Goal: Ask a question

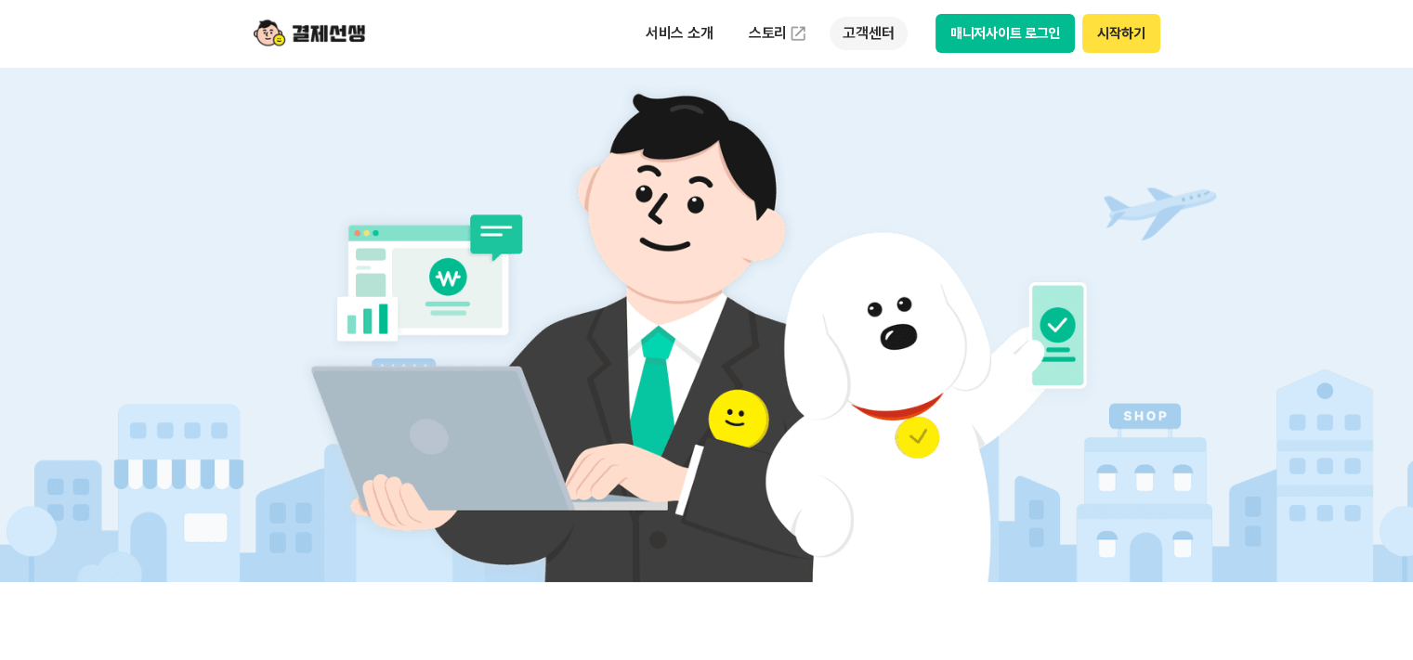
click at [869, 44] on p "고객센터" at bounding box center [868, 33] width 77 height 33
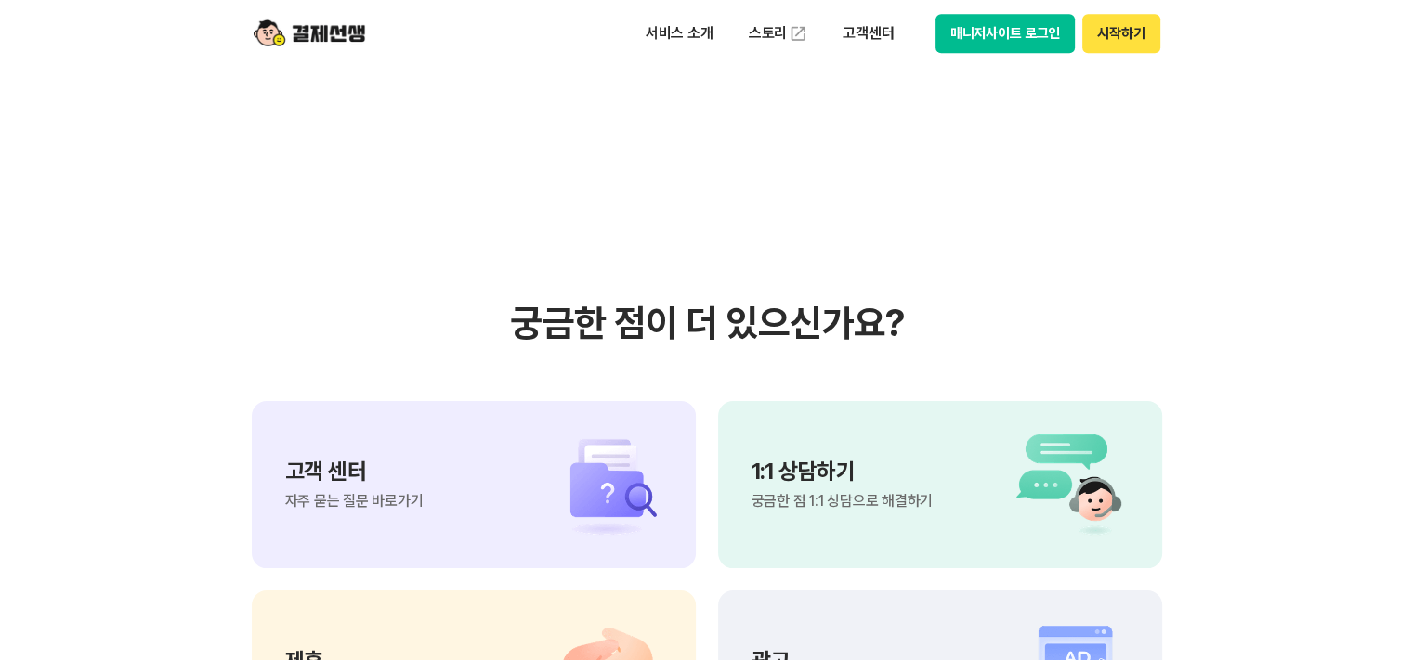
scroll to position [15622, 0]
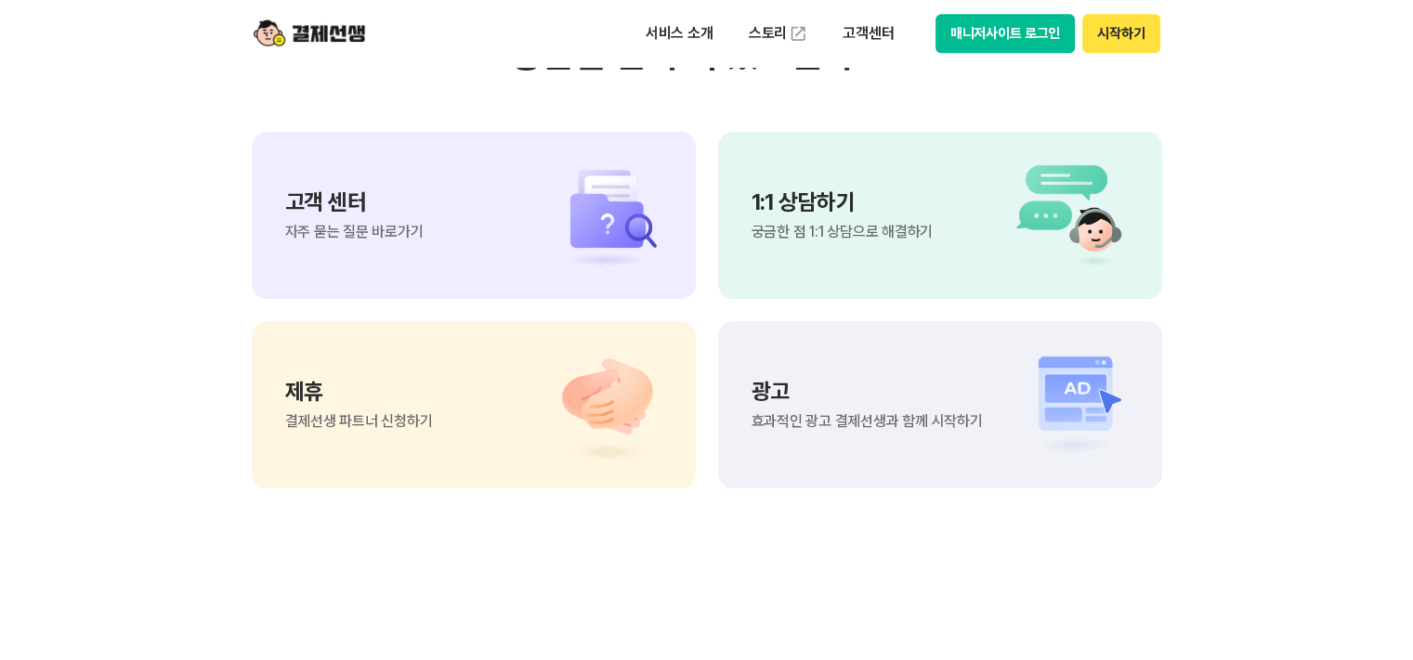
click at [337, 220] on div "고객 센터 자주 묻는 질문 바로가기" at bounding box center [354, 215] width 138 height 48
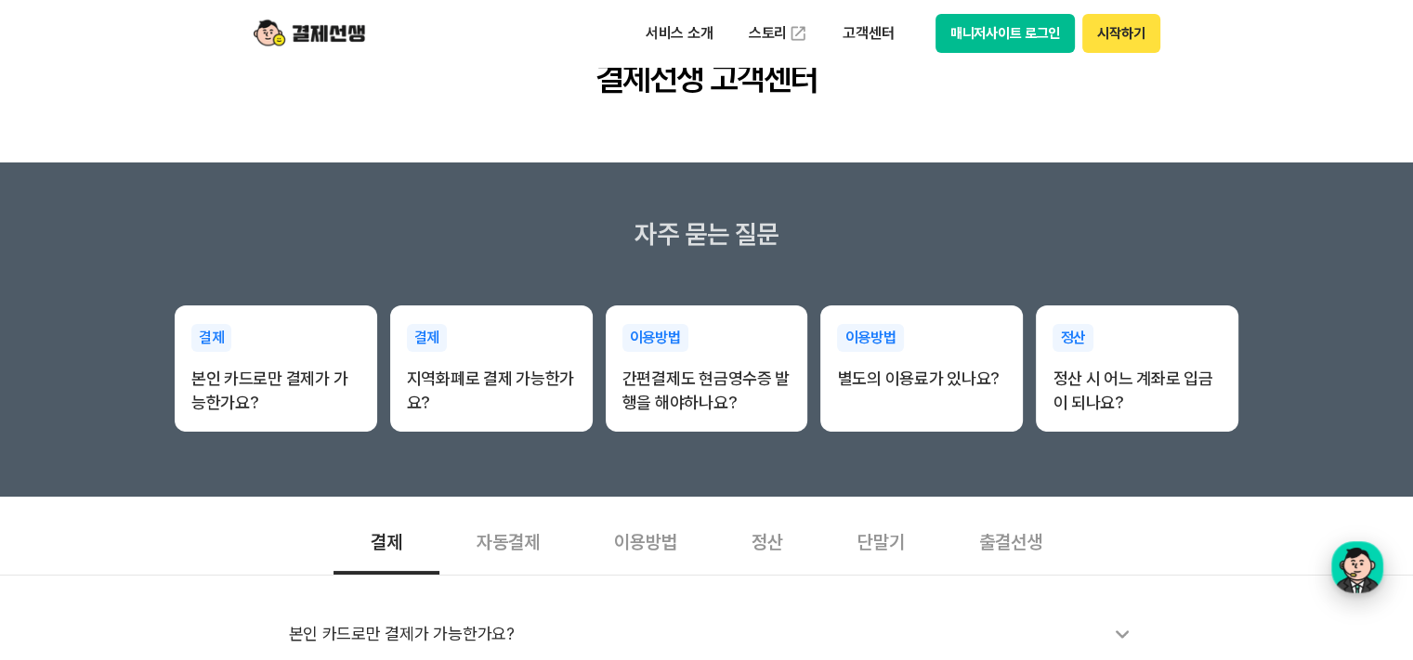
click at [1353, 569] on div "button" at bounding box center [1357, 568] width 52 height 52
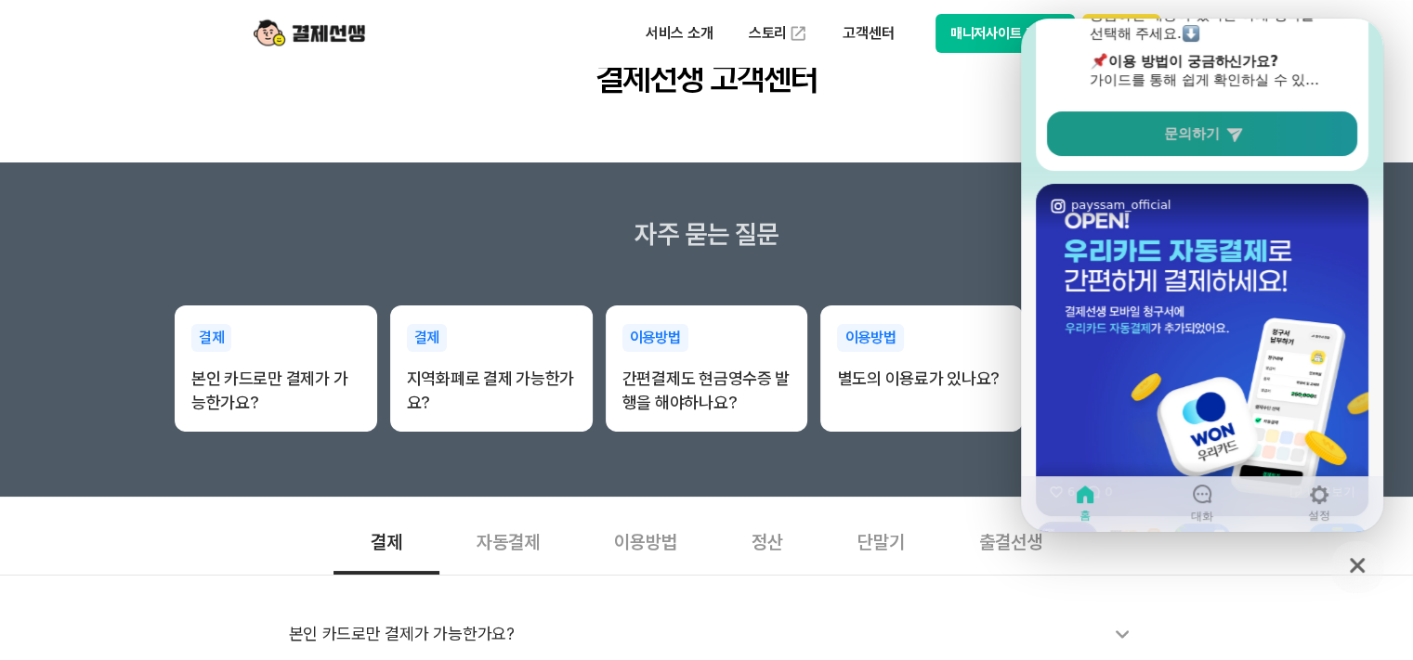
scroll to position [73, 0]
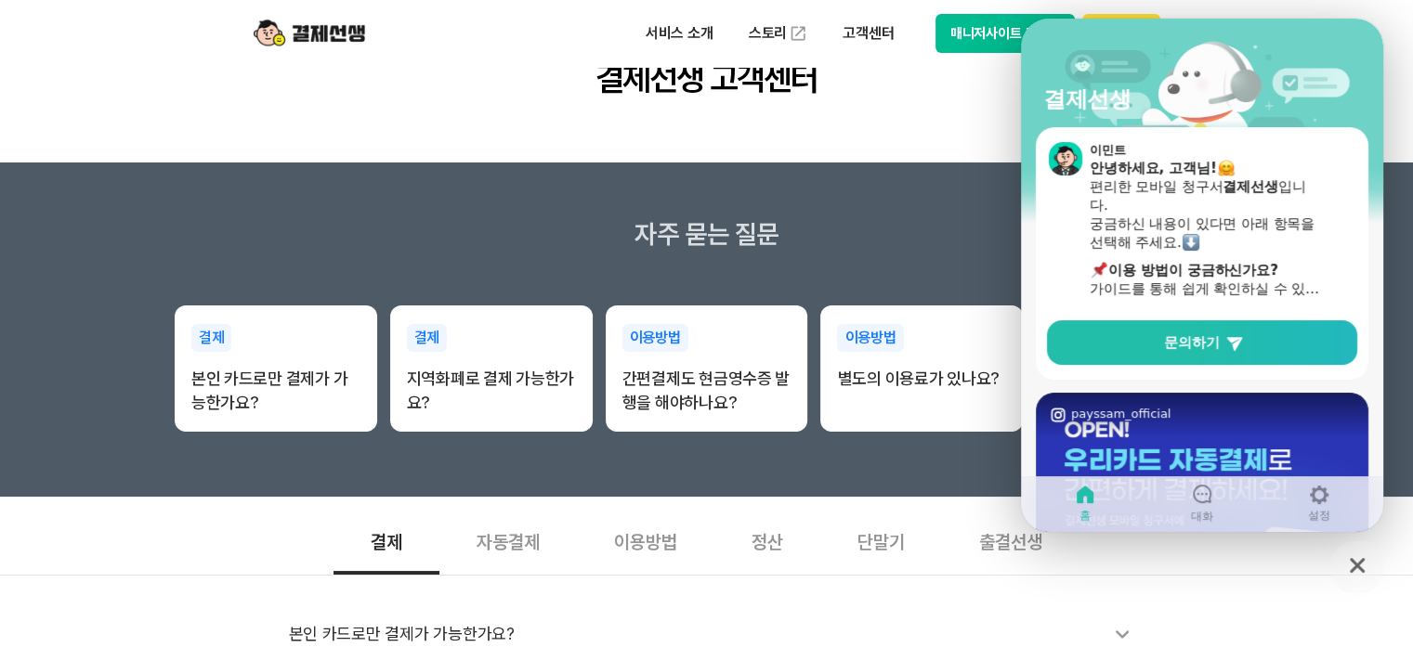
click at [324, 116] on main "결제선생 고객센터" at bounding box center [706, 21] width 1413 height 281
drag, startPoint x: 1363, startPoint y: 584, endPoint x: 54, endPoint y: 441, distance: 1316.7
click at [1363, 584] on div "button" at bounding box center [1357, 567] width 33 height 37
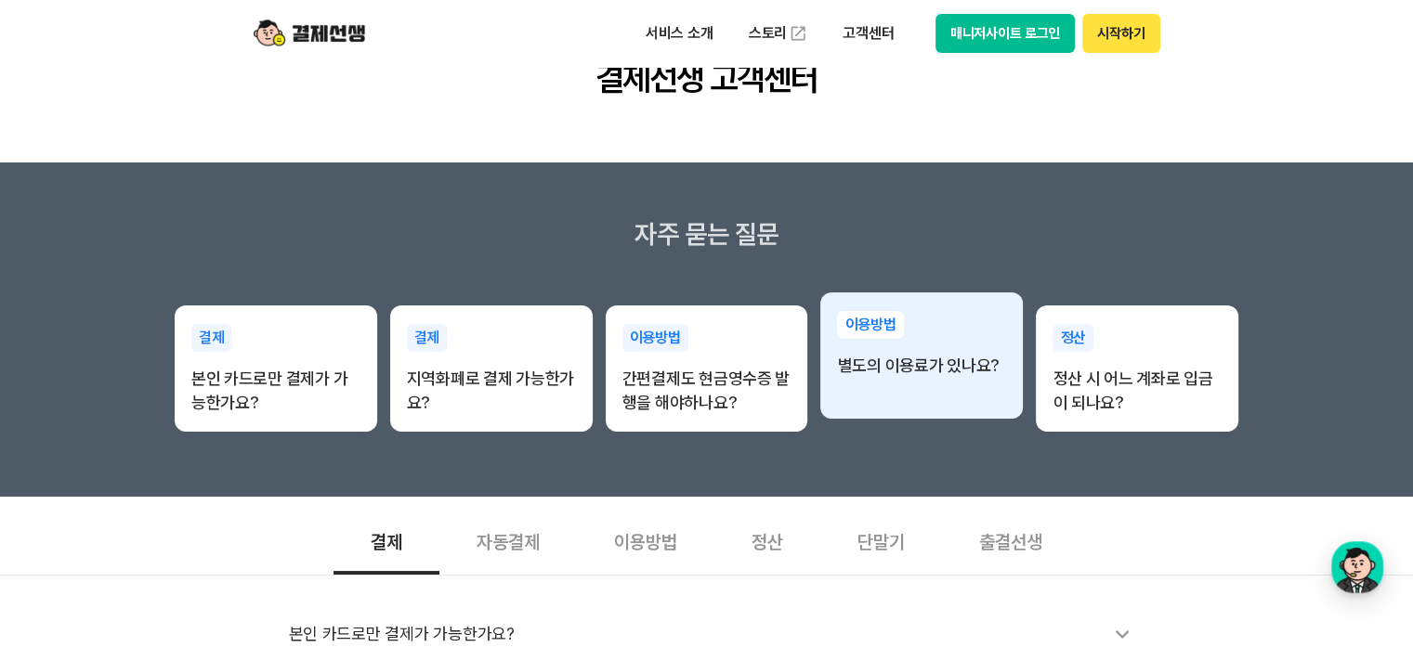
click at [929, 363] on p "별도의 이용료가 있나요?" at bounding box center [921, 366] width 169 height 24
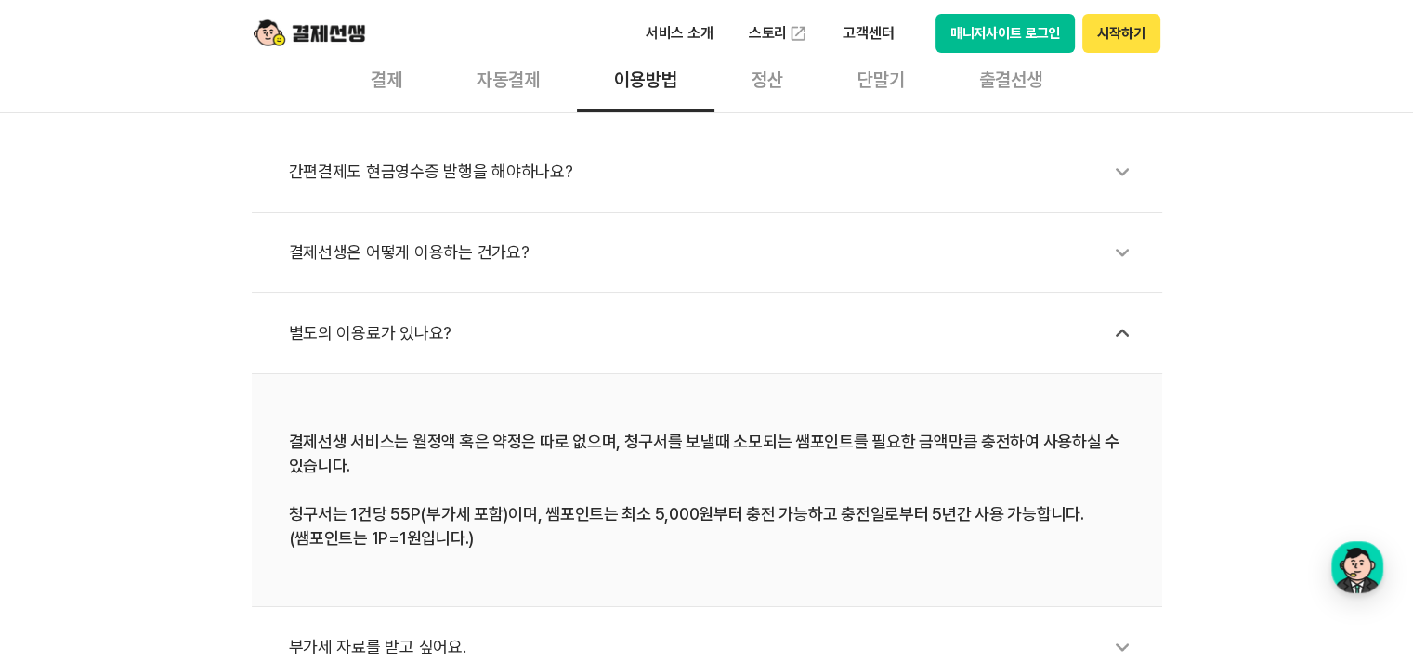
scroll to position [650, 0]
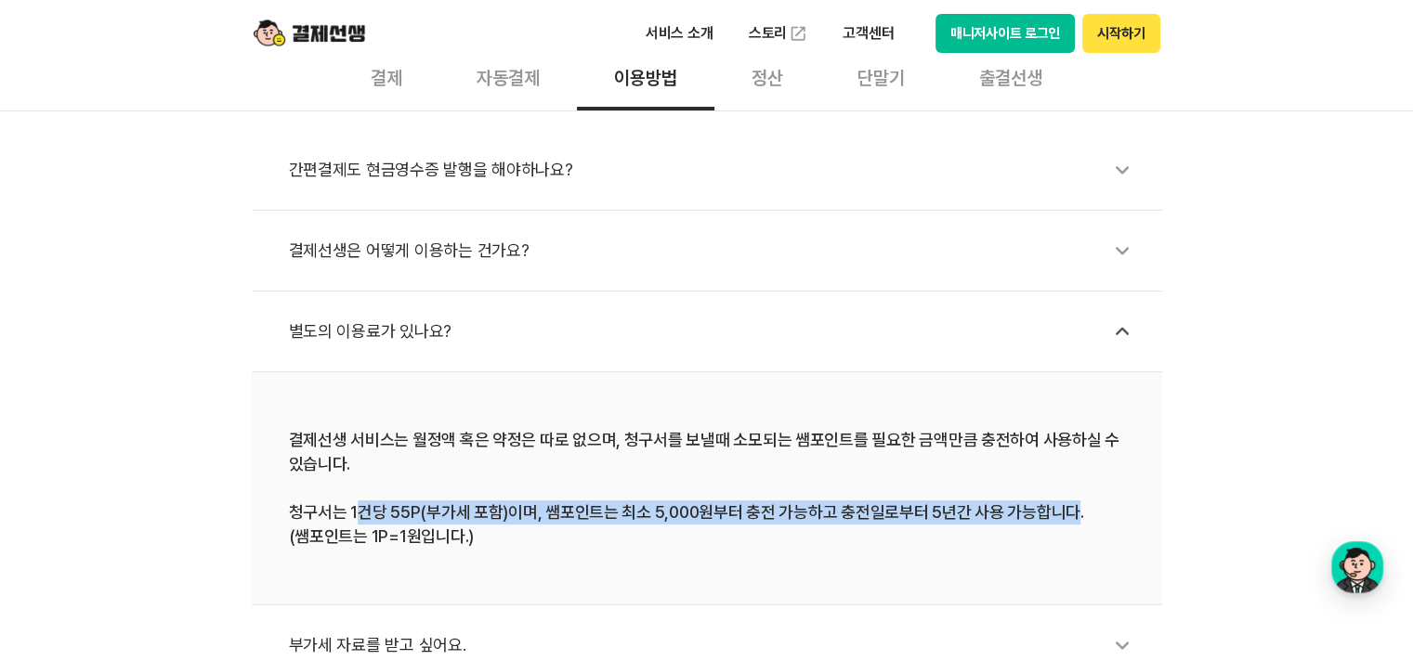
drag, startPoint x: 357, startPoint y: 517, endPoint x: 1061, endPoint y: 506, distance: 704.2
click at [1061, 506] on div "결제선생 서비스는 월정액 혹은 약정은 따로 없으며, 청구서를 보낼때 소모되는 쌤포인트를 필요한 금액만큼 충전하여 사용하실 수 있습니다. 청구서…" at bounding box center [707, 488] width 836 height 121
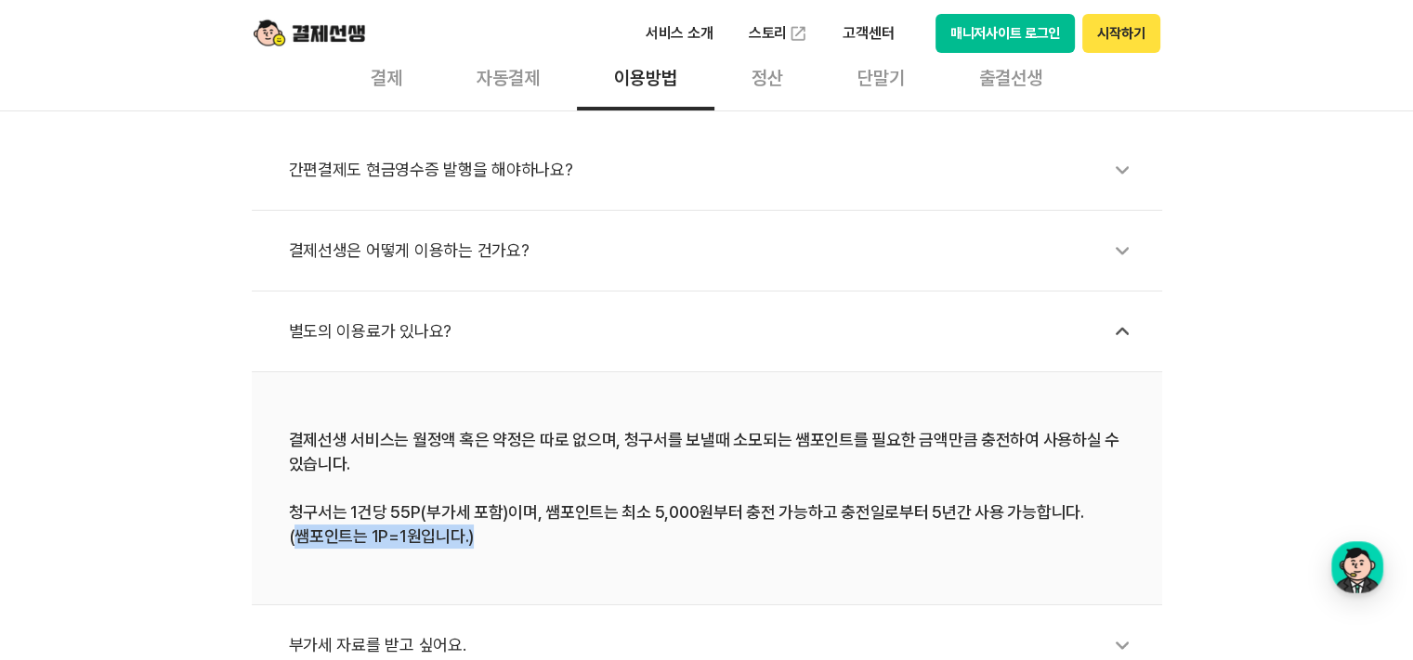
drag, startPoint x: 298, startPoint y: 542, endPoint x: 475, endPoint y: 541, distance: 176.5
click at [475, 541] on div "결제선생 서비스는 월정액 혹은 약정은 따로 없으며, 청구서를 보낼때 소모되는 쌤포인트를 필요한 금액만큼 충전하여 사용하실 수 있습니다. 청구서…" at bounding box center [707, 488] width 836 height 121
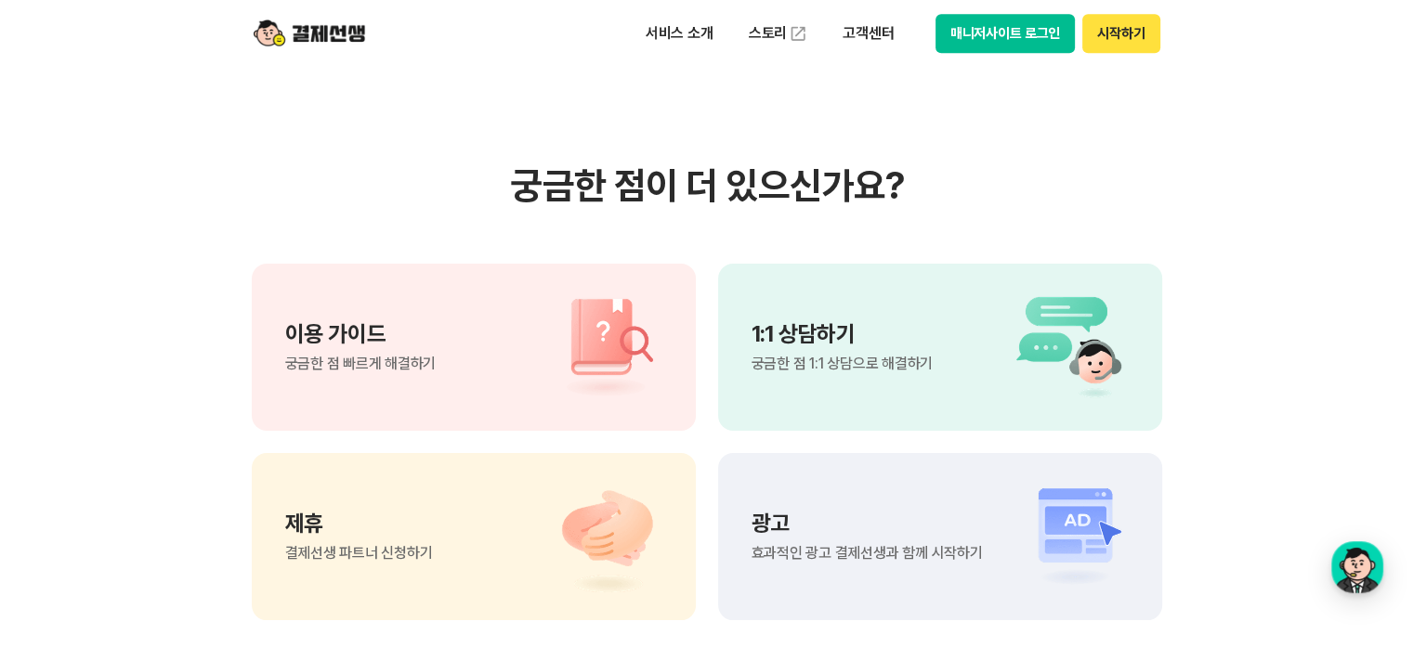
scroll to position [1486, 0]
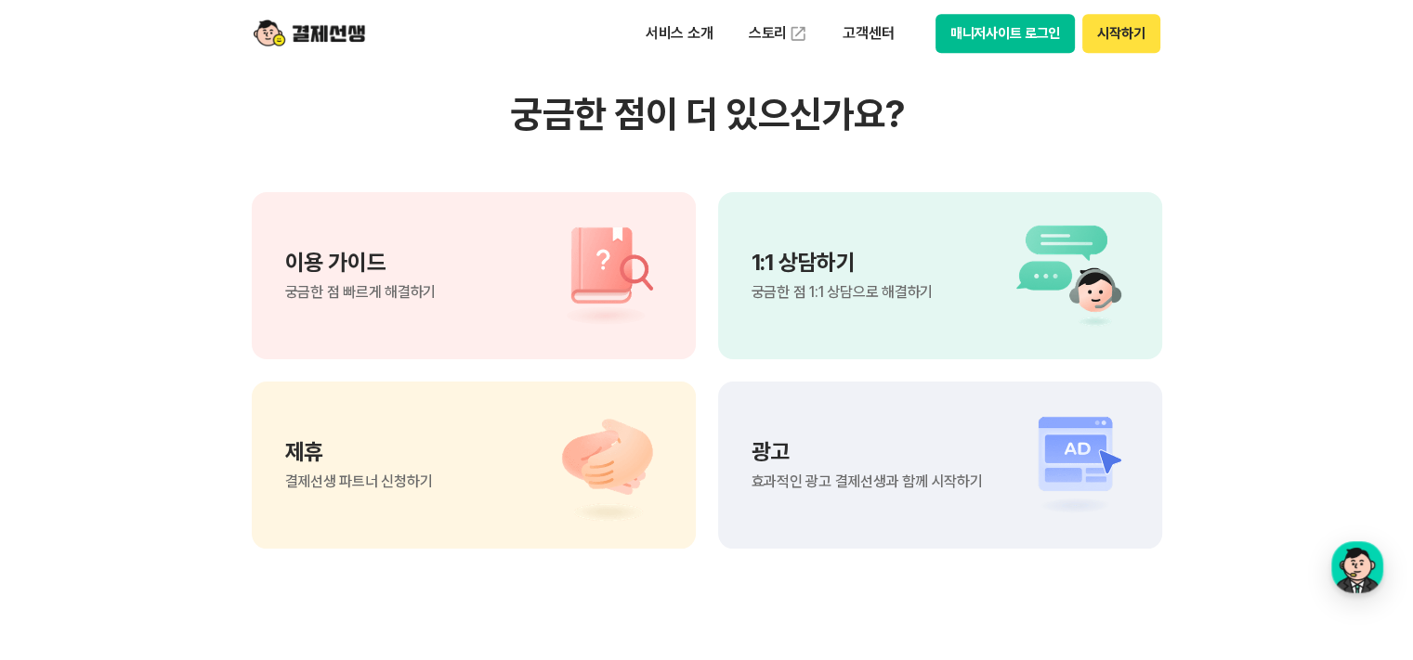
click at [862, 278] on div "1:1 상담하기 궁금한 점 1:1 상담으로 해결하기" at bounding box center [842, 276] width 181 height 48
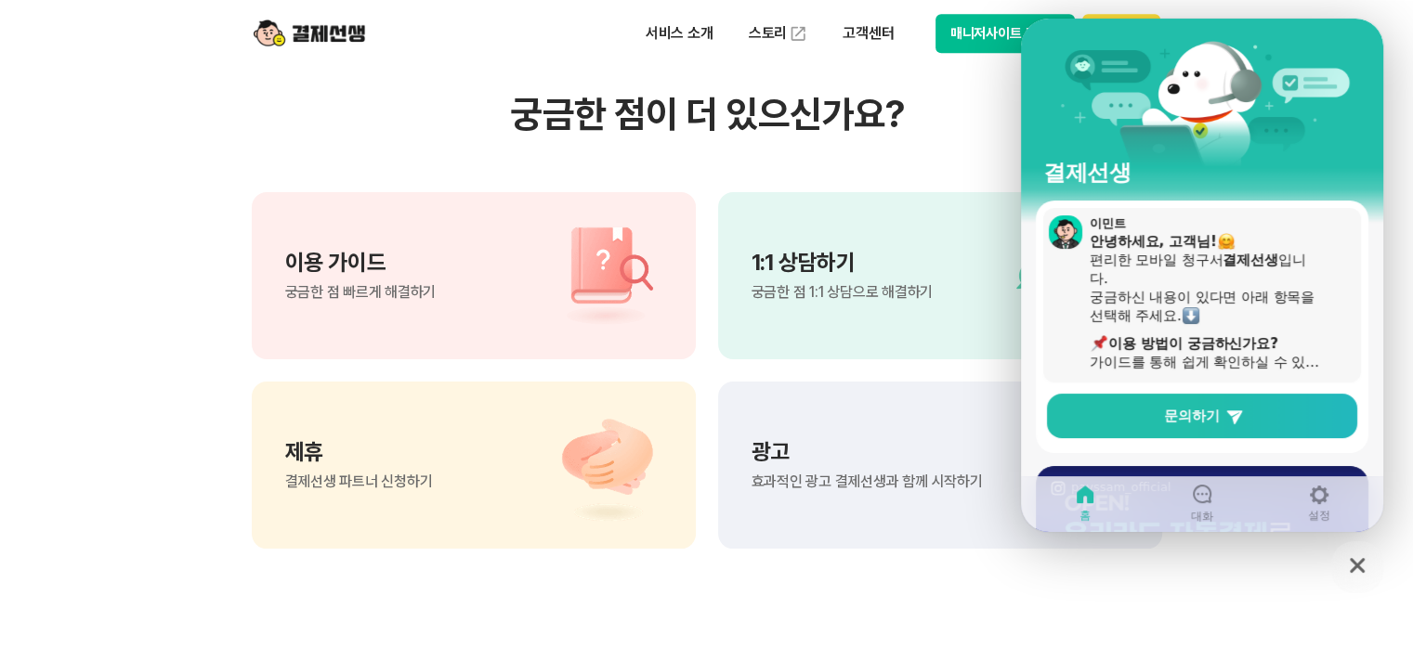
click at [1209, 348] on b "이용 방법이 궁금하신가요?" at bounding box center [1193, 343] width 170 height 17
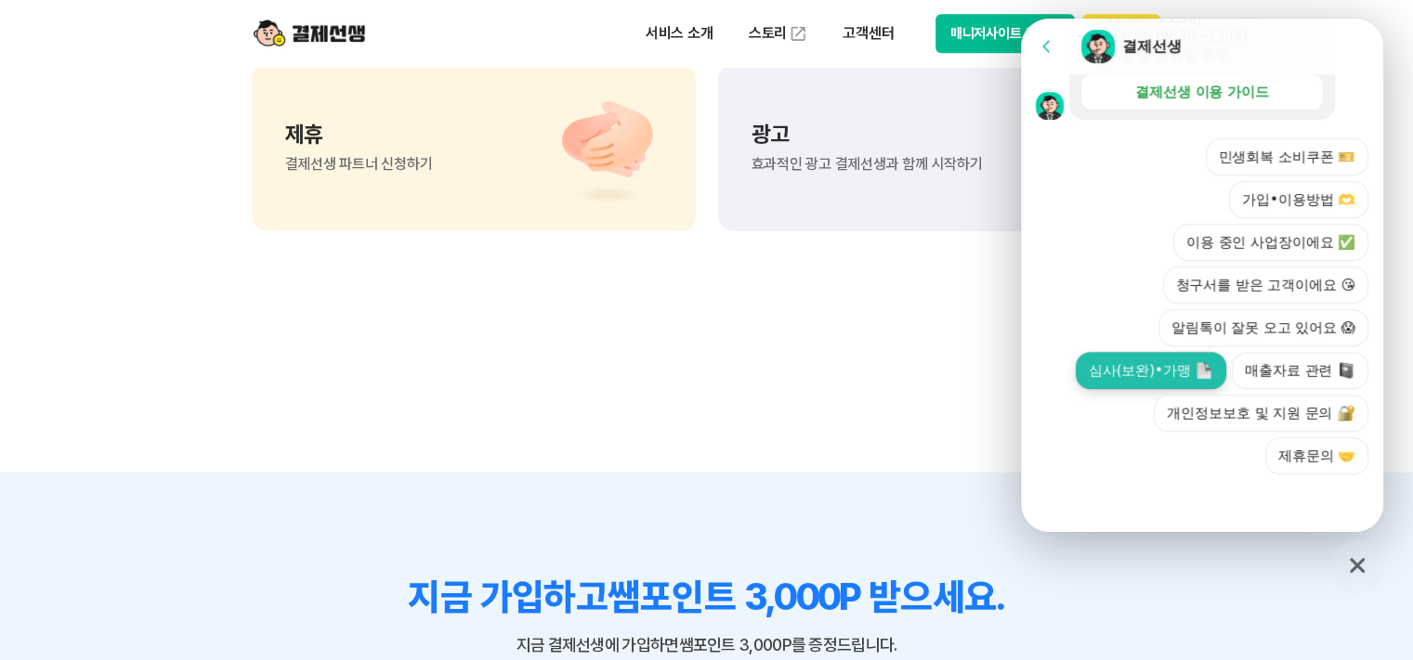
scroll to position [1858, 0]
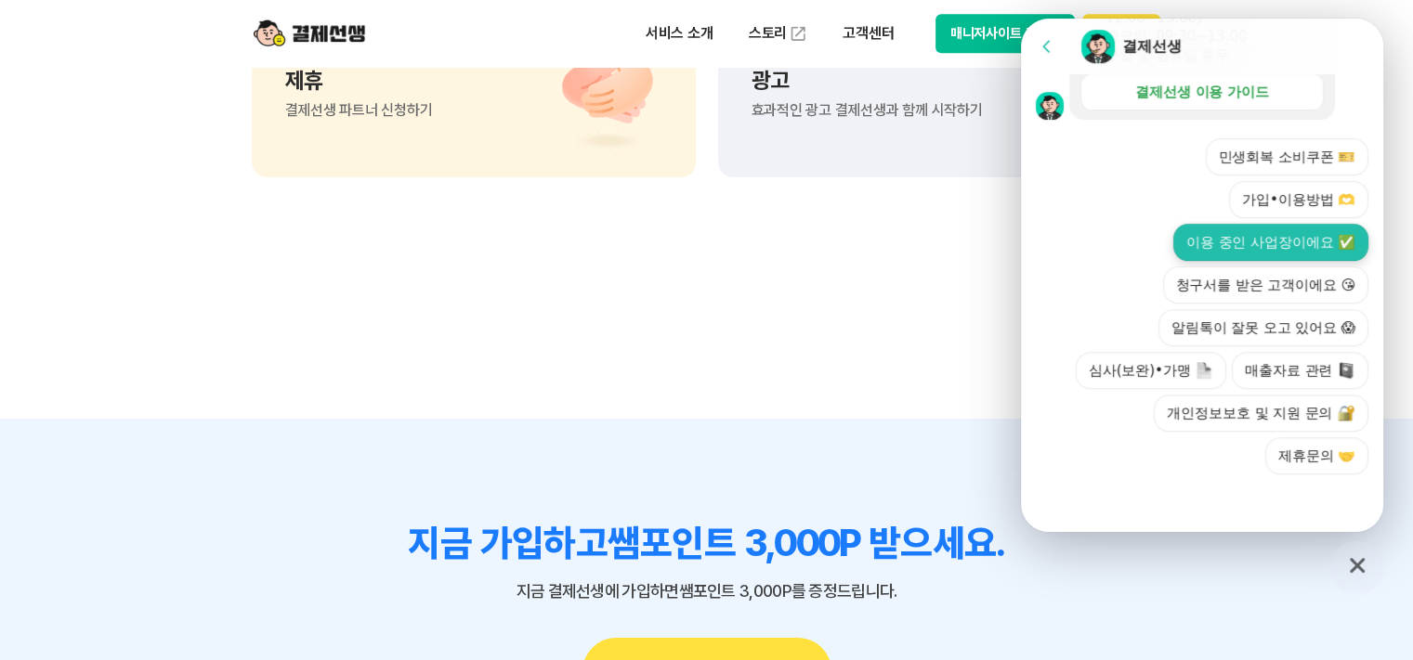
click at [1241, 244] on button "이용 중인 사업장이에요 ✅" at bounding box center [1270, 242] width 195 height 37
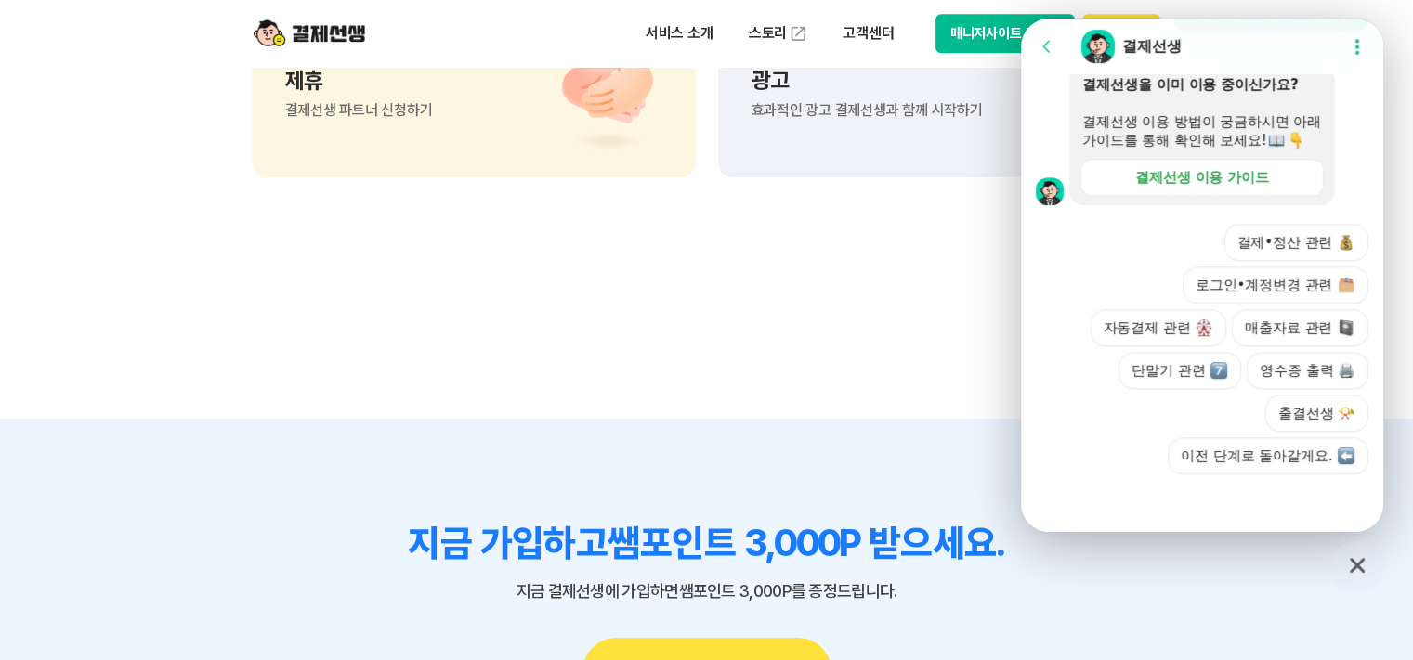
scroll to position [866, 0]
click at [1123, 491] on div at bounding box center [1202, 500] width 362 height 50
click at [1283, 246] on button "결제•정산 관련" at bounding box center [1296, 242] width 145 height 37
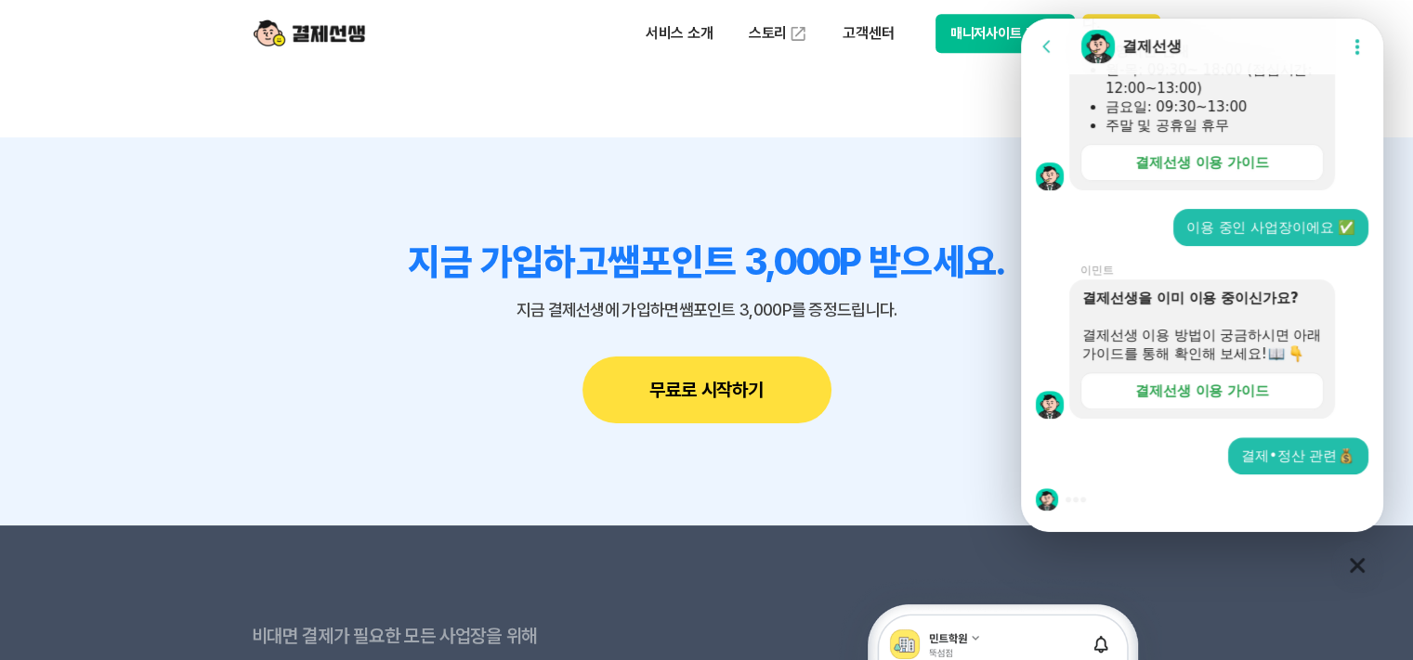
scroll to position [2137, 0]
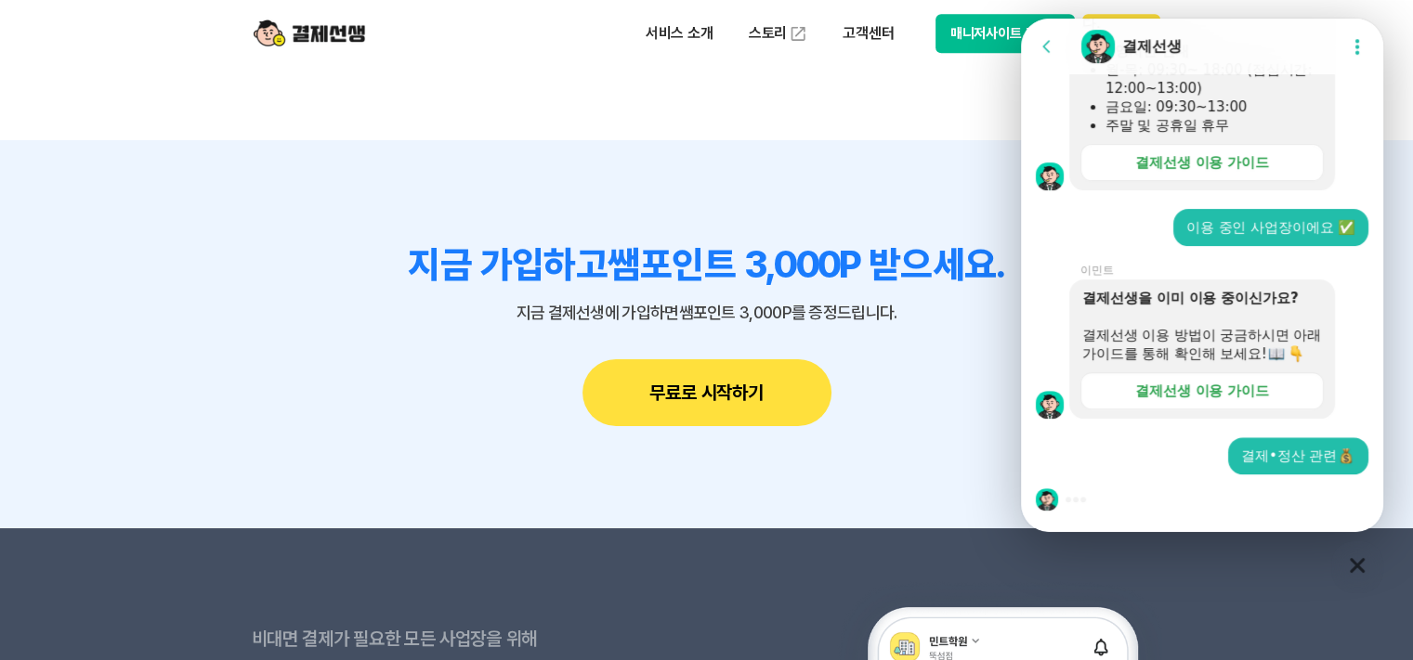
click at [1128, 490] on div at bounding box center [1202, 500] width 362 height 50
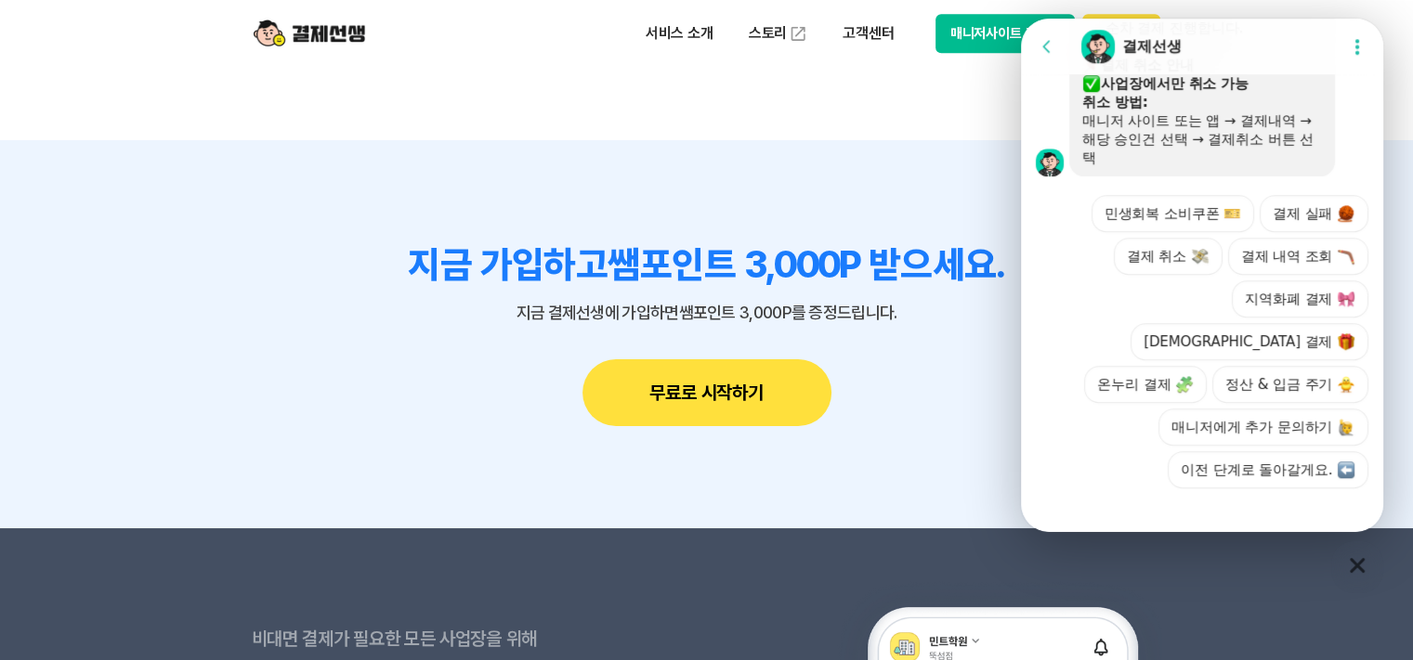
scroll to position [1503, 0]
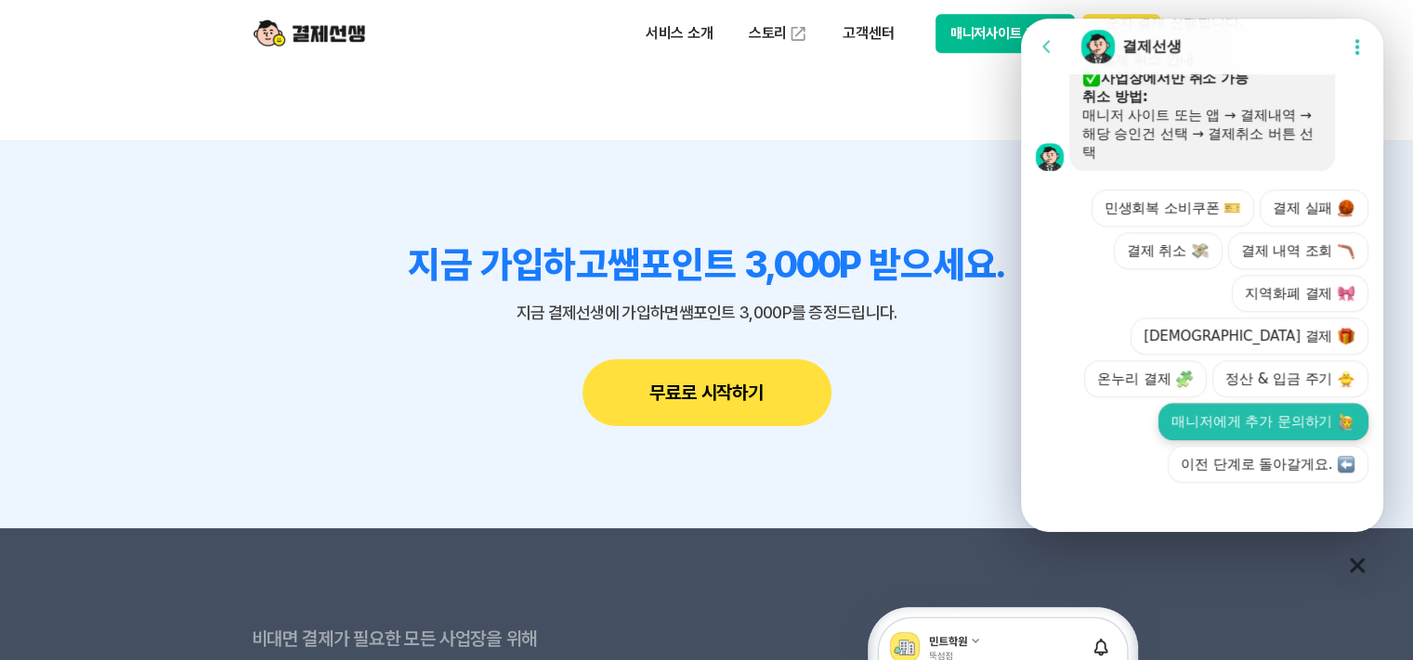
click at [1256, 419] on button "매니저에게 추가 문의하기" at bounding box center [1263, 421] width 210 height 37
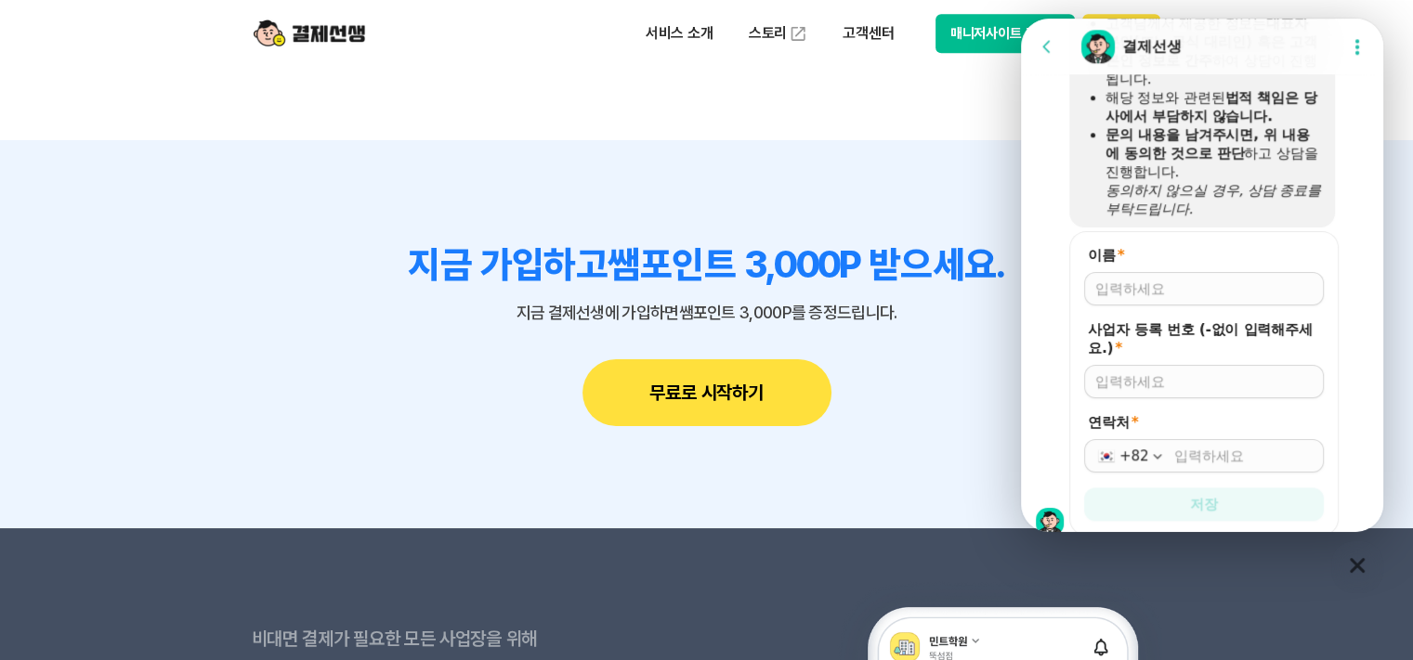
scroll to position [1958, 0]
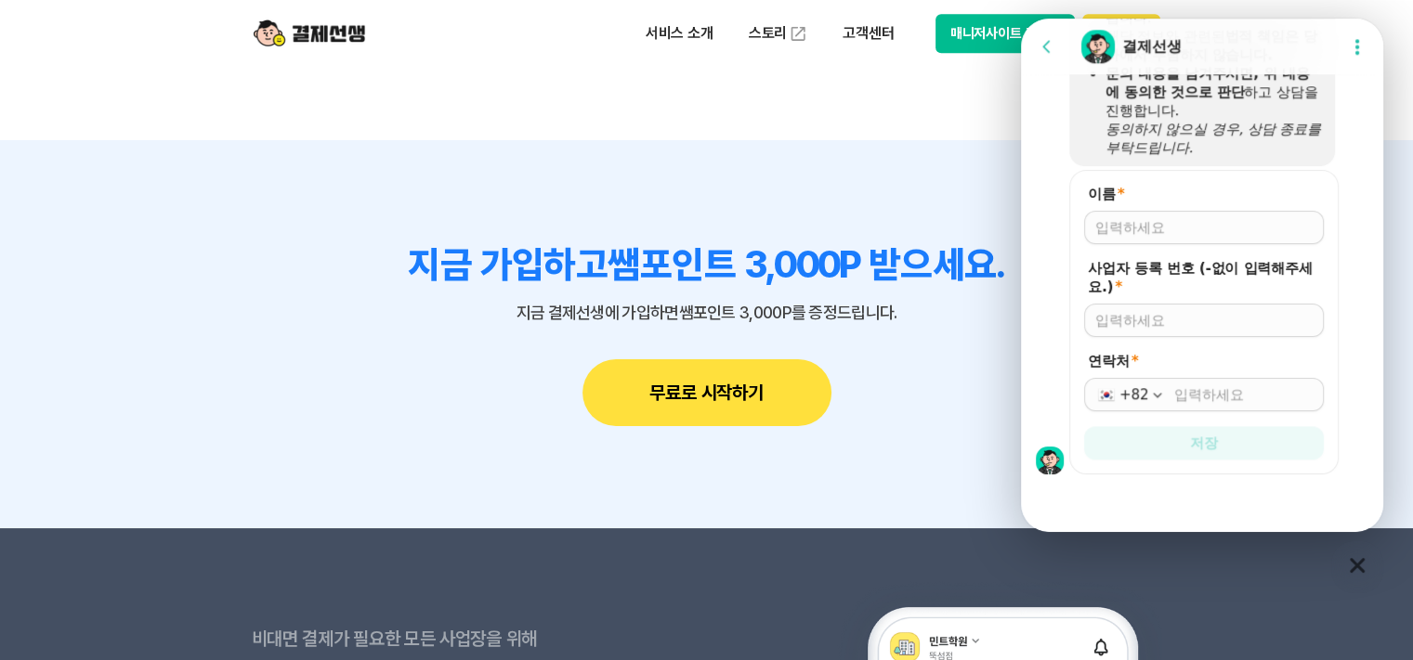
click at [1145, 218] on div at bounding box center [1204, 227] width 240 height 33
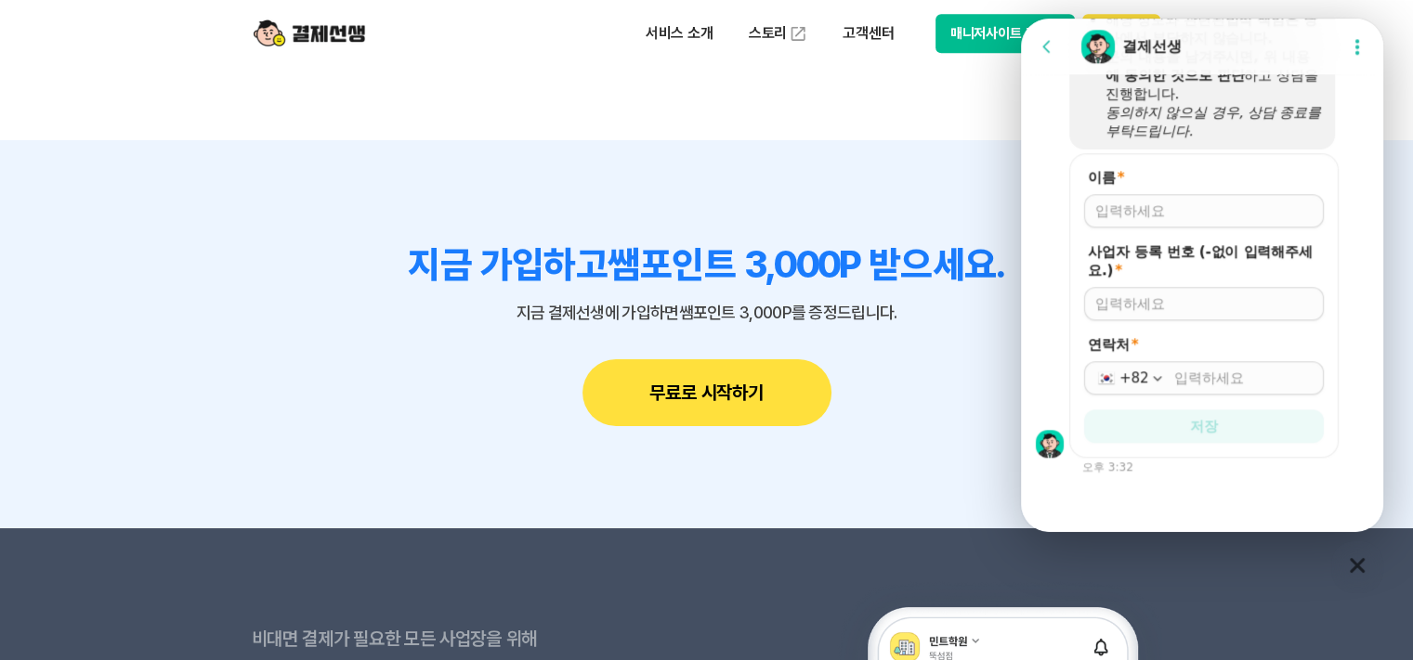
scroll to position [1975, 0]
click at [1134, 212] on input "이름 *" at bounding box center [1203, 211] width 217 height 19
click at [1155, 215] on input "이름 *" at bounding box center [1203, 211] width 217 height 19
type input "q"
type input "ㅂ"
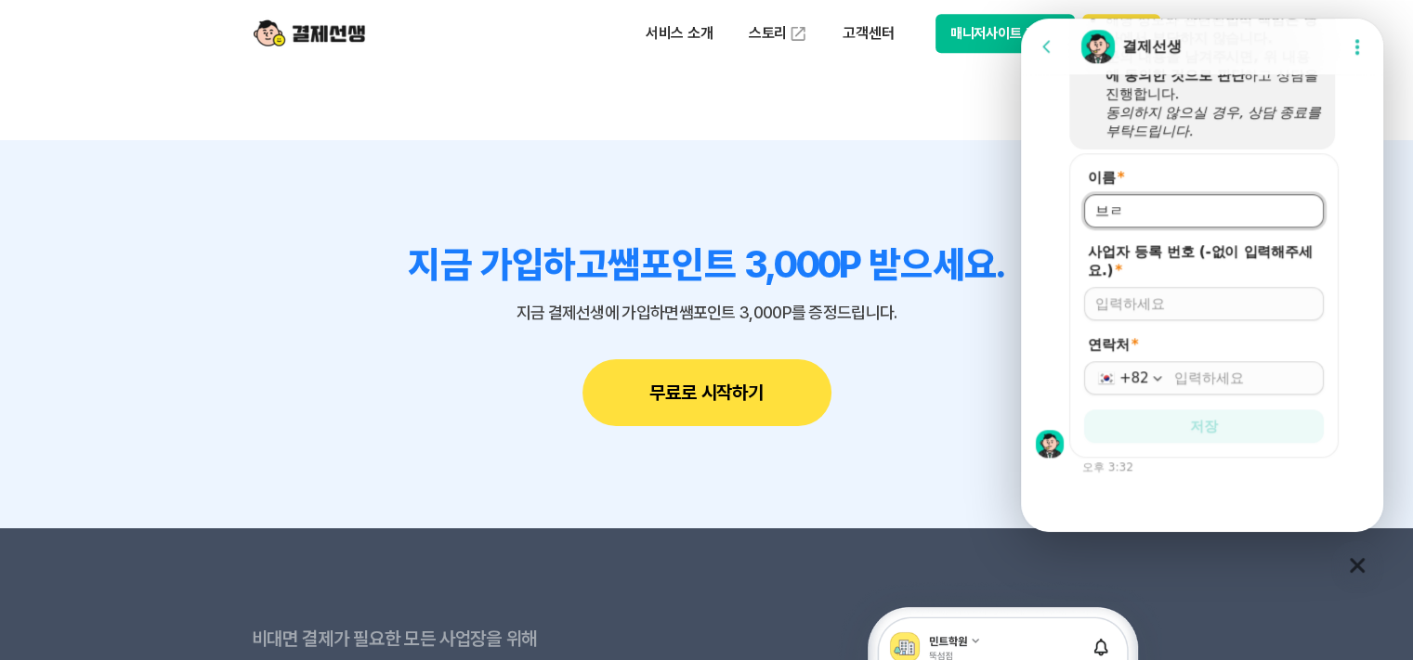
type input "브"
type input "ㅂ"
type input "ㅡ"
type input "브"
type input "ㅡ"
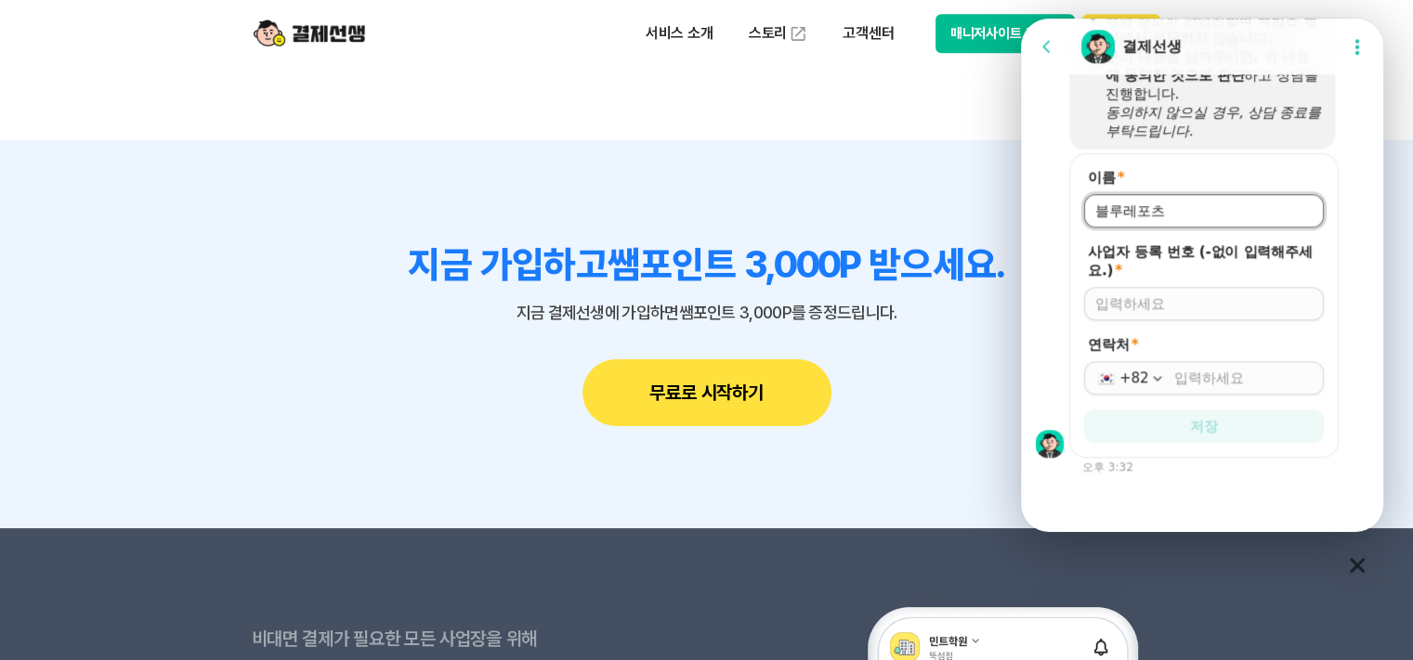
type input "블루레포츠"
click at [1159, 309] on input "사업자 등록 번호 (-없이 입력해주세요.) *" at bounding box center [1203, 303] width 217 height 19
click at [1164, 311] on input "사업자 등록 번호 (-없이 입력해주세요.) *" at bounding box center [1203, 303] width 217 height 19
click at [1130, 375] on div "+82" at bounding box center [1133, 378] width 29 height 19
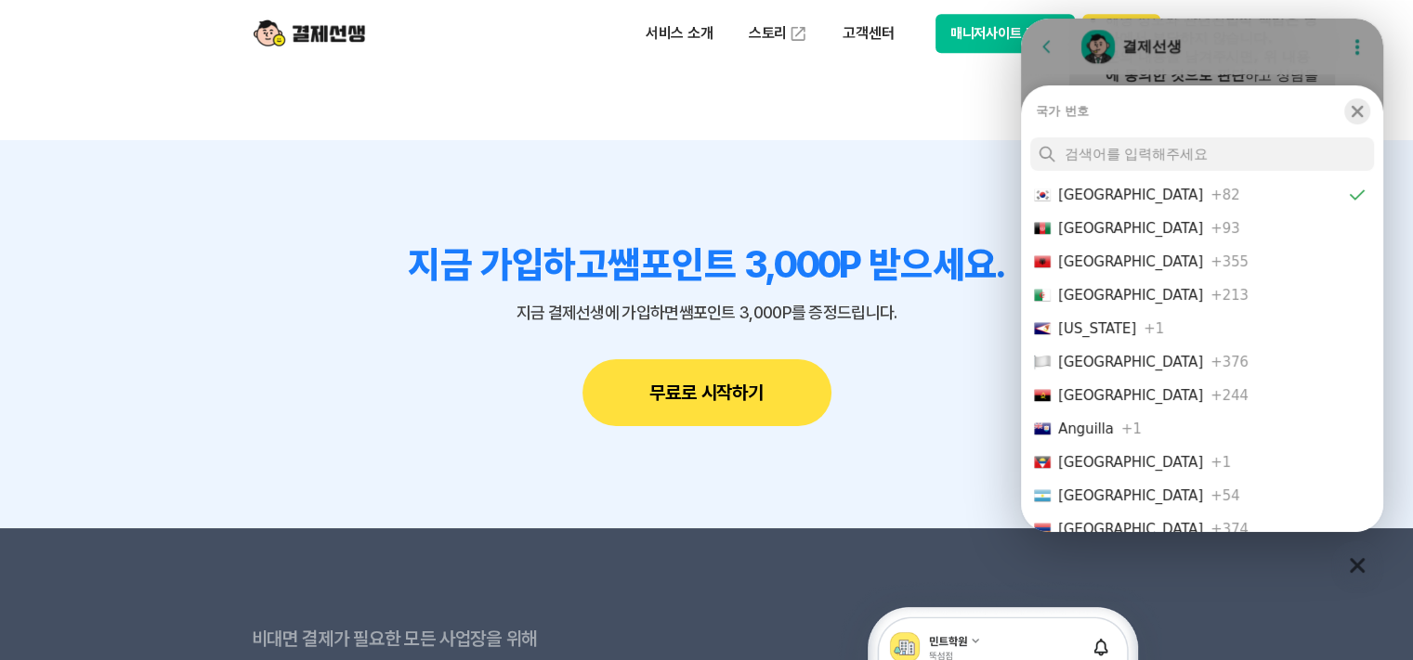
click at [1360, 110] on icon "button" at bounding box center [1357, 111] width 19 height 19
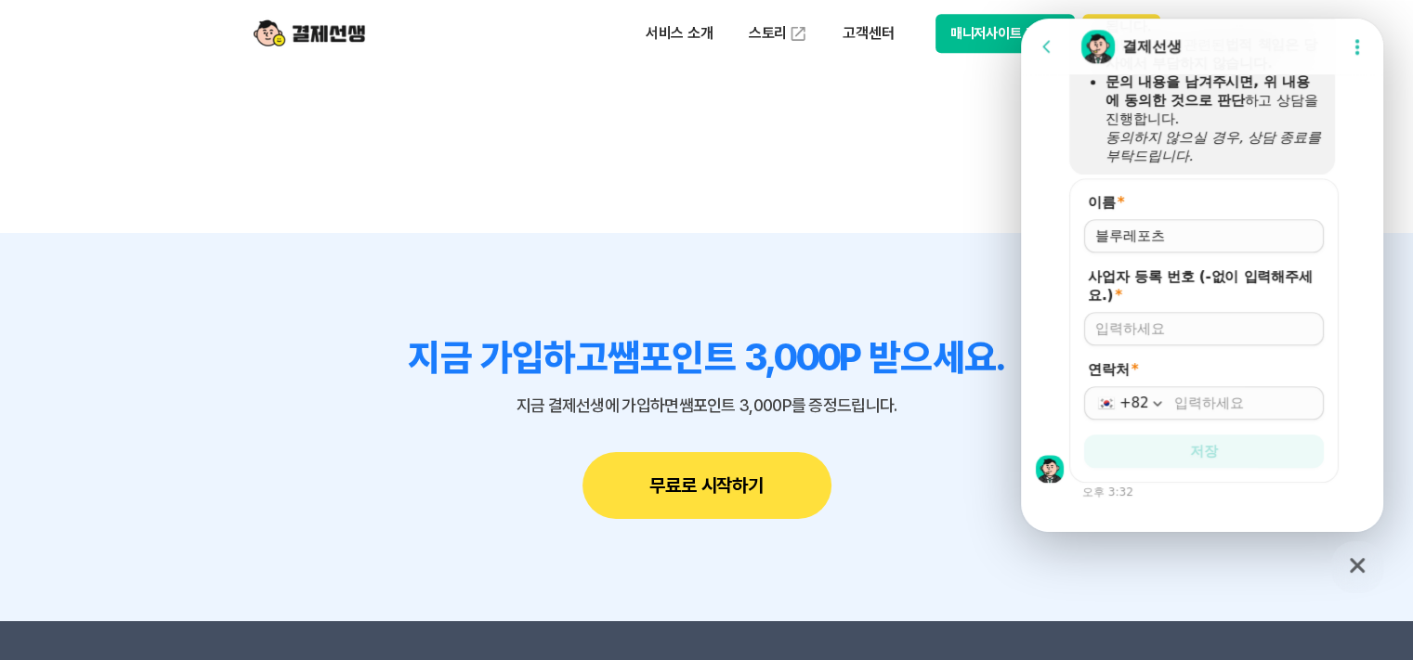
scroll to position [1789, 0]
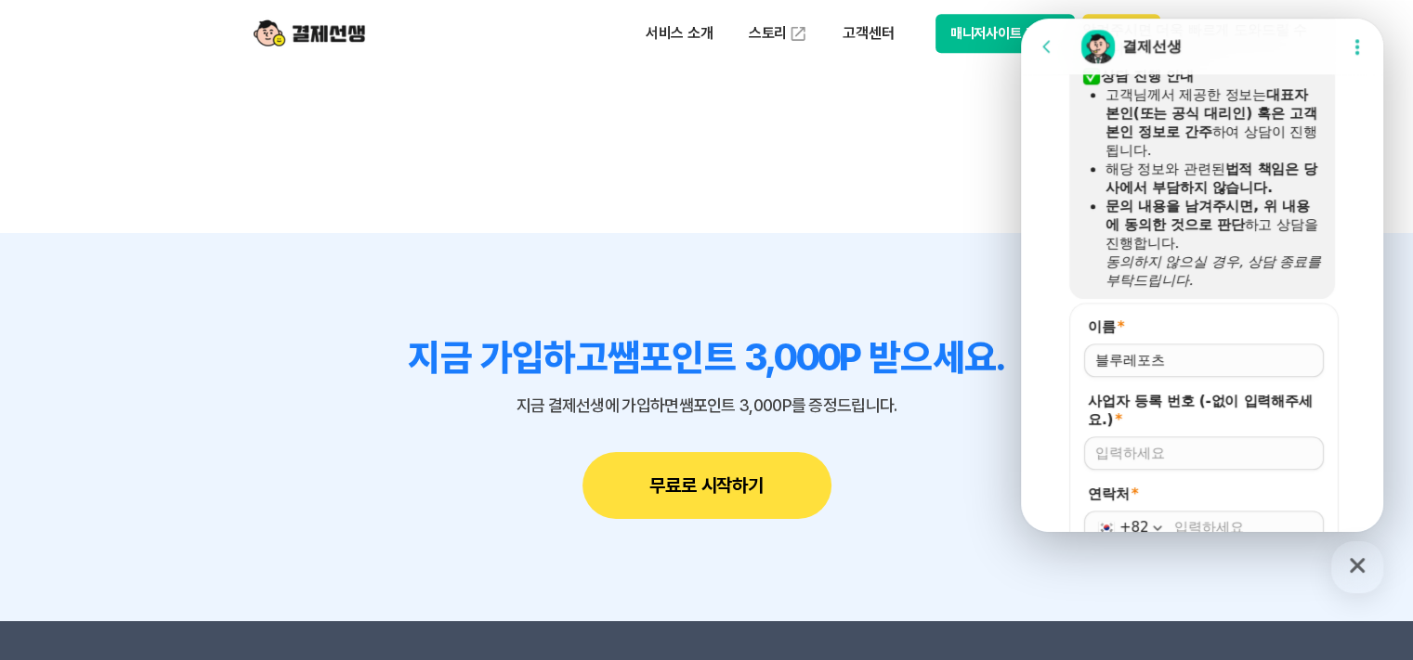
click at [1360, 568] on icon "button" at bounding box center [1357, 565] width 33 height 33
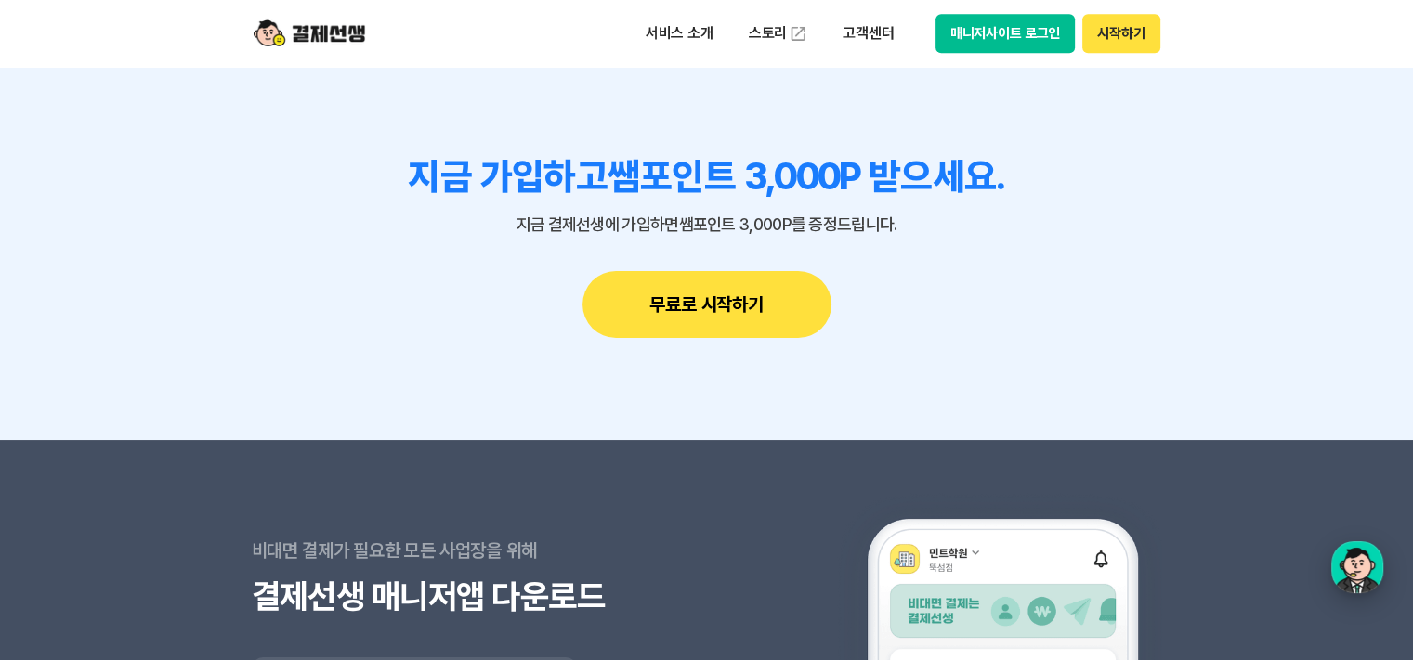
scroll to position [2230, 0]
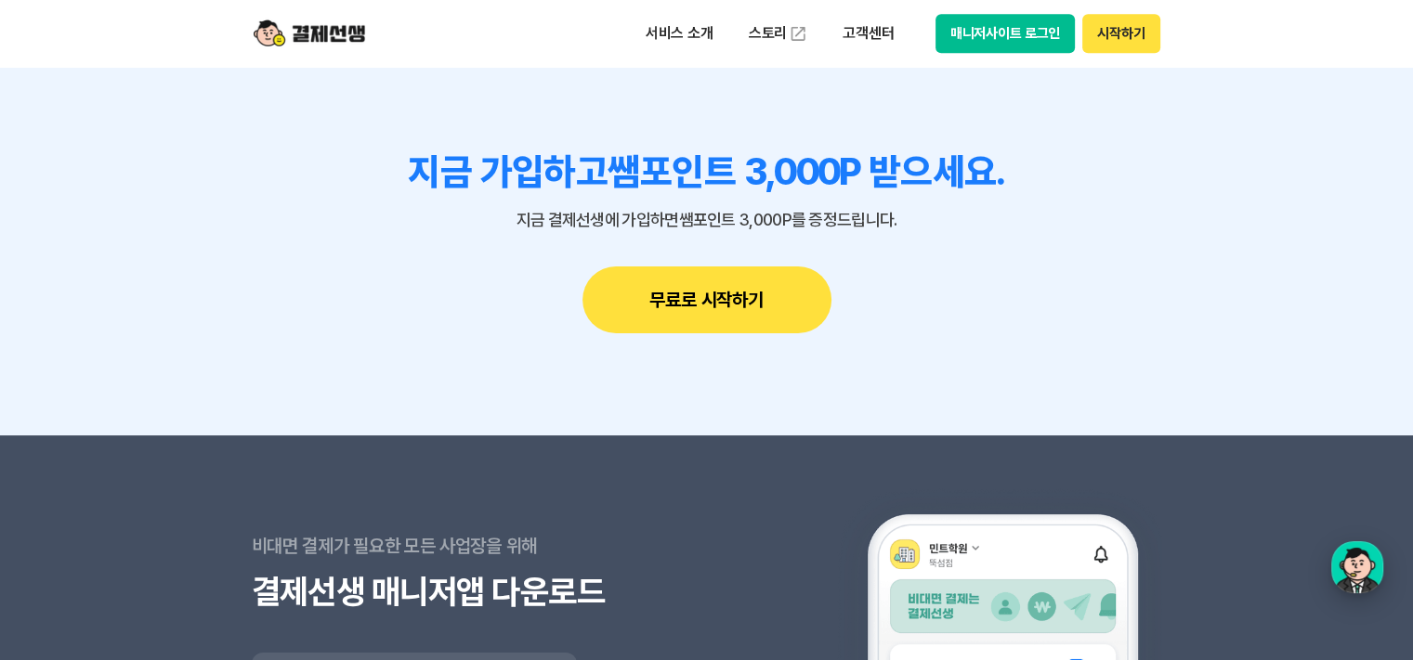
click at [1350, 572] on div "button" at bounding box center [1357, 568] width 52 height 52
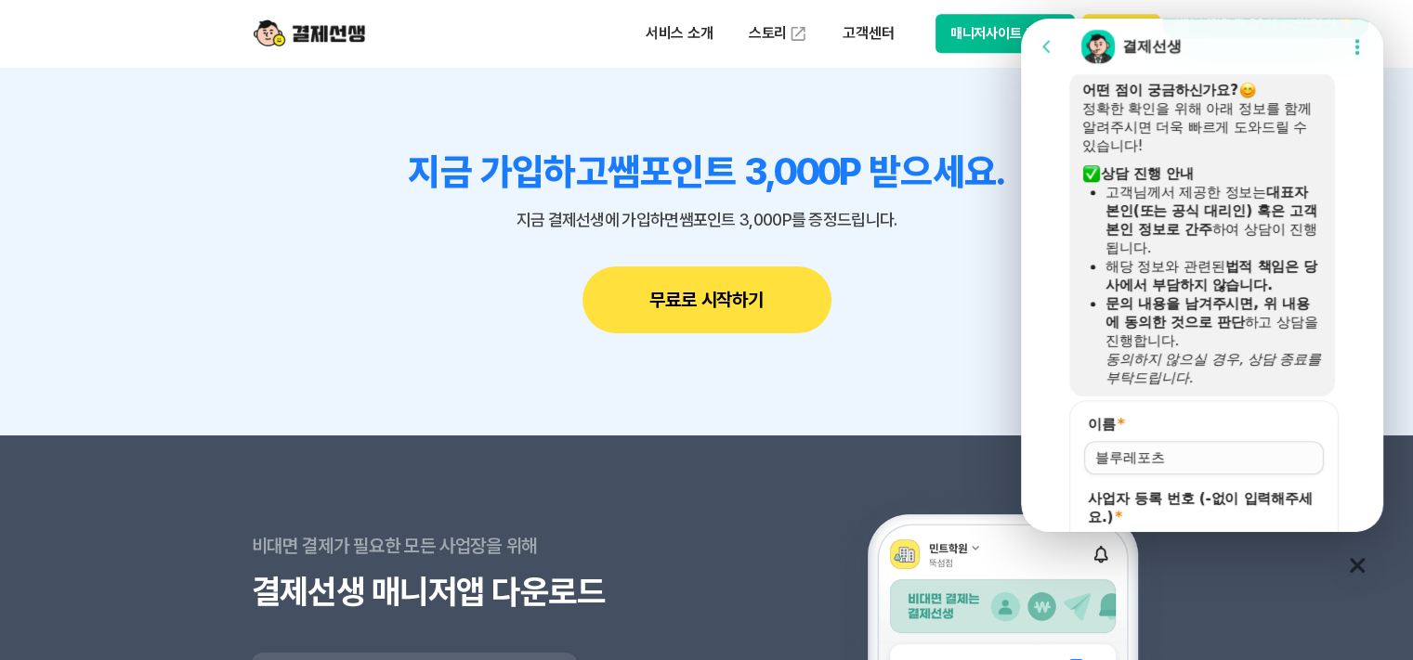
scroll to position [1603, 0]
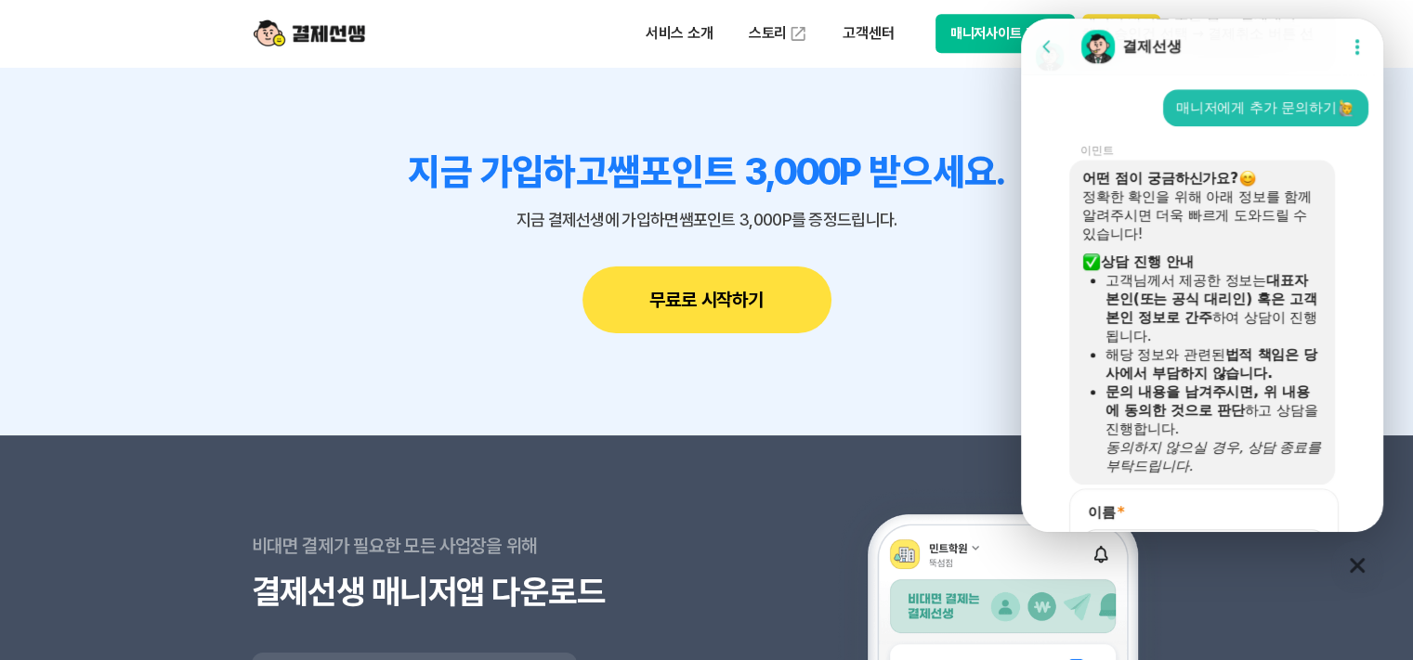
click at [1053, 47] on icon at bounding box center [1047, 46] width 19 height 19
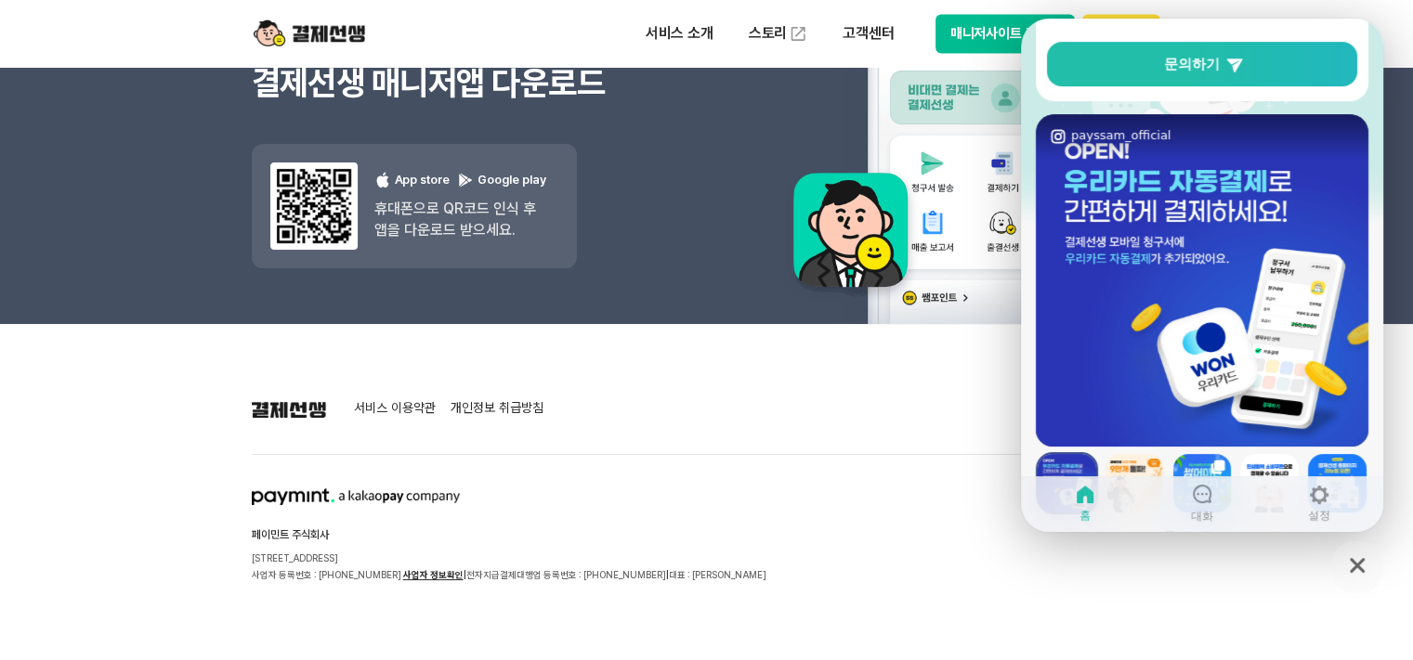
scroll to position [2752, 0]
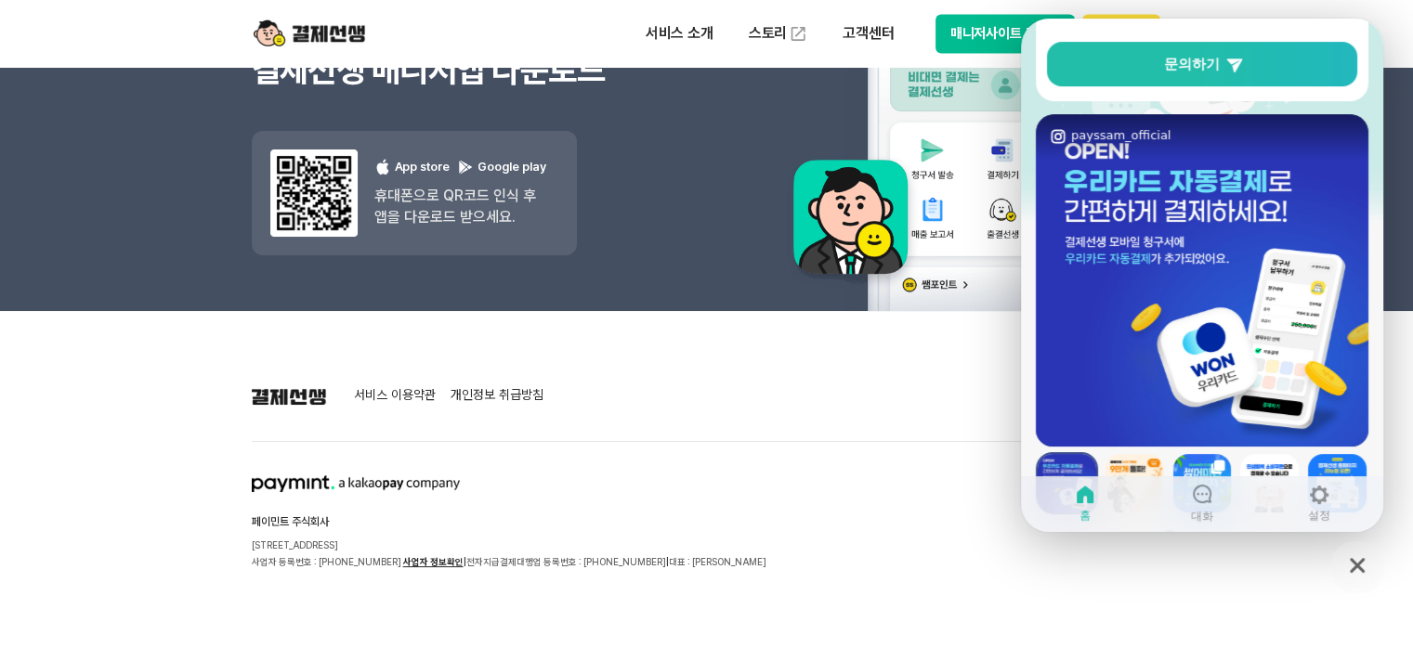
click at [399, 377] on footer "서비스 이용약관 개인정보 취급방침 페이민트 주식회사 서울시 성동구 상원1길 26 서울숲A타워 409호 사업자 등록번호 : 220-88-7547…" at bounding box center [706, 487] width 1413 height 352
click at [484, 390] on link "개인정보 취급방침" at bounding box center [497, 396] width 93 height 17
click at [1361, 568] on icon "button" at bounding box center [1357, 565] width 33 height 33
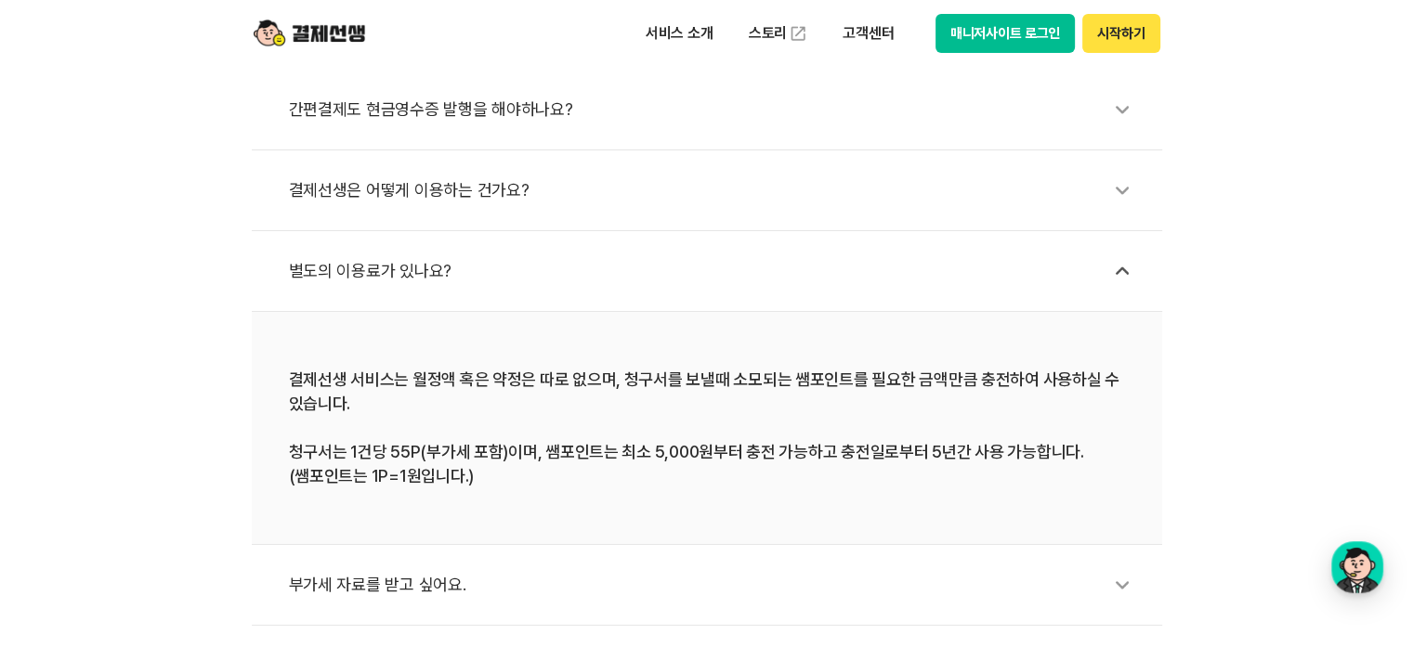
scroll to position [836, 0]
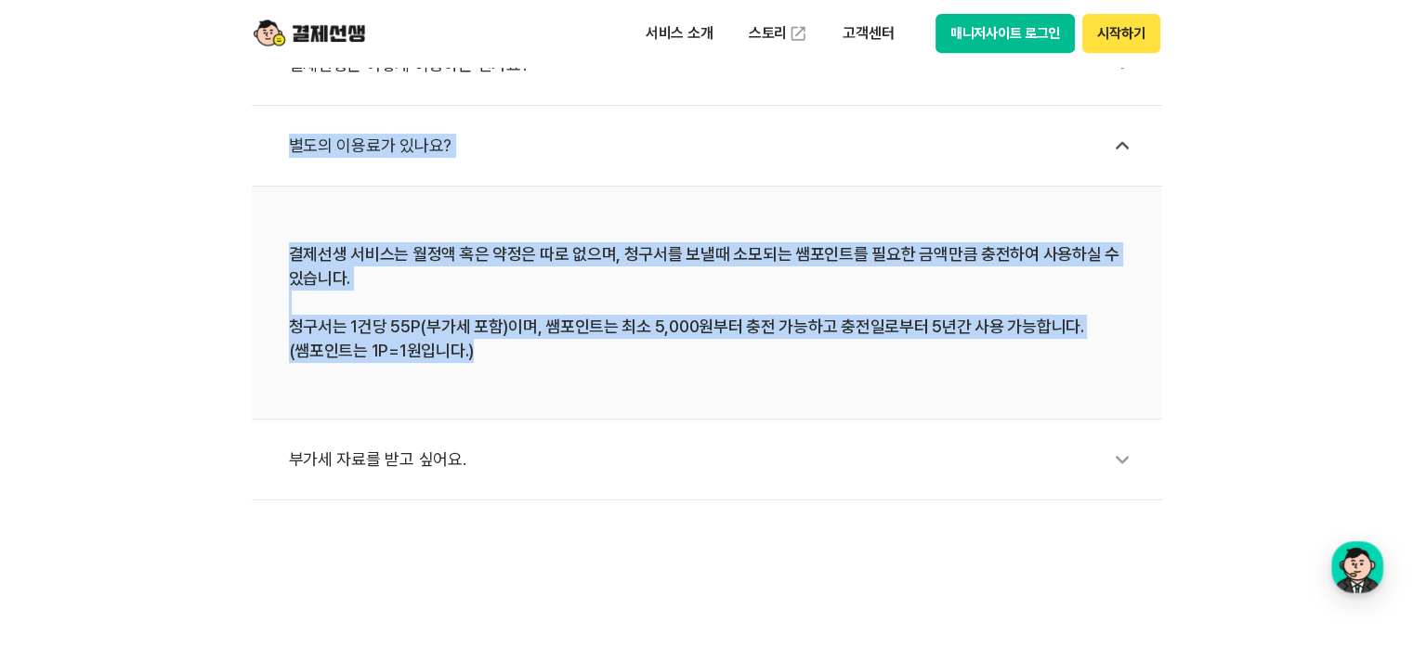
drag, startPoint x: 468, startPoint y: 347, endPoint x: 290, endPoint y: 147, distance: 268.5
click at [290, 147] on ul "간편결제도 현금영수증 발행을 해야하나요? 결제선생은 어떻게 이용하는 건가요? 별도의 이용료가 있나요? 결제선생 서비스는 월정액 혹은 약정은 따…" at bounding box center [707, 222] width 910 height 556
click at [513, 140] on div "별도의 이용료가 있나요?" at bounding box center [716, 145] width 855 height 43
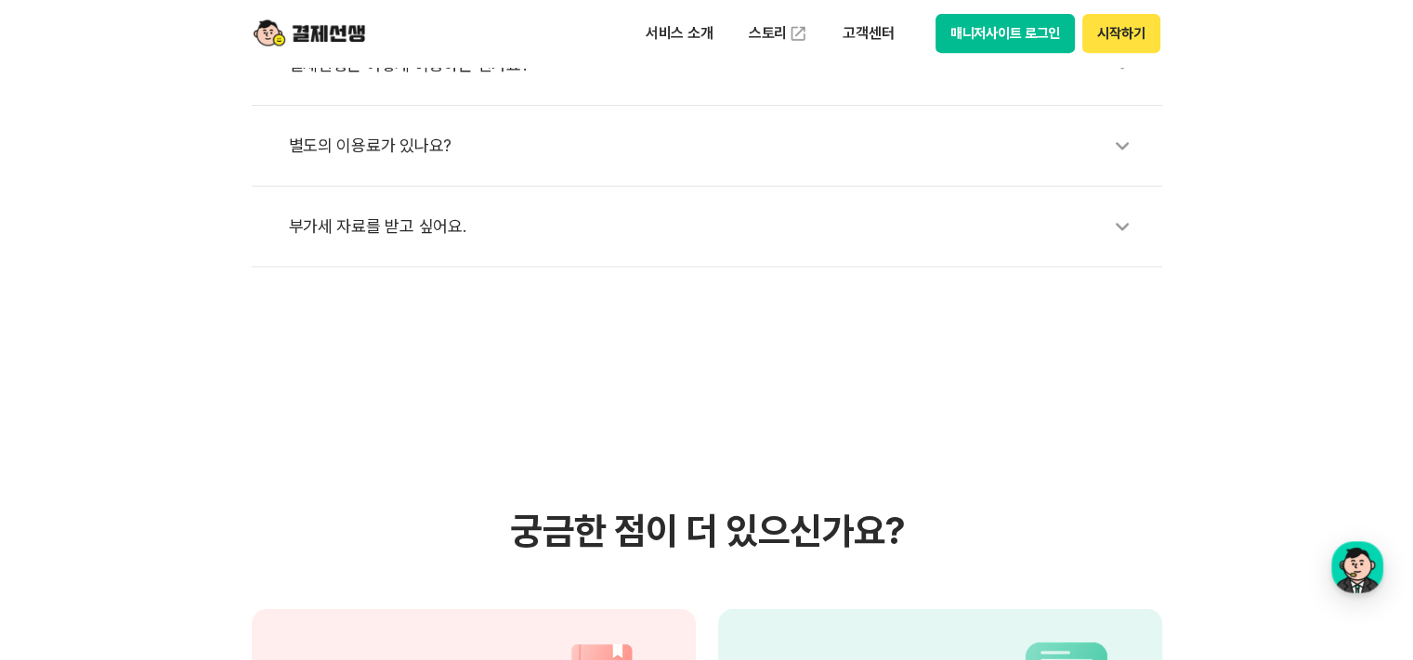
click at [431, 144] on div "별도의 이용료가 있나요?" at bounding box center [716, 145] width 855 height 43
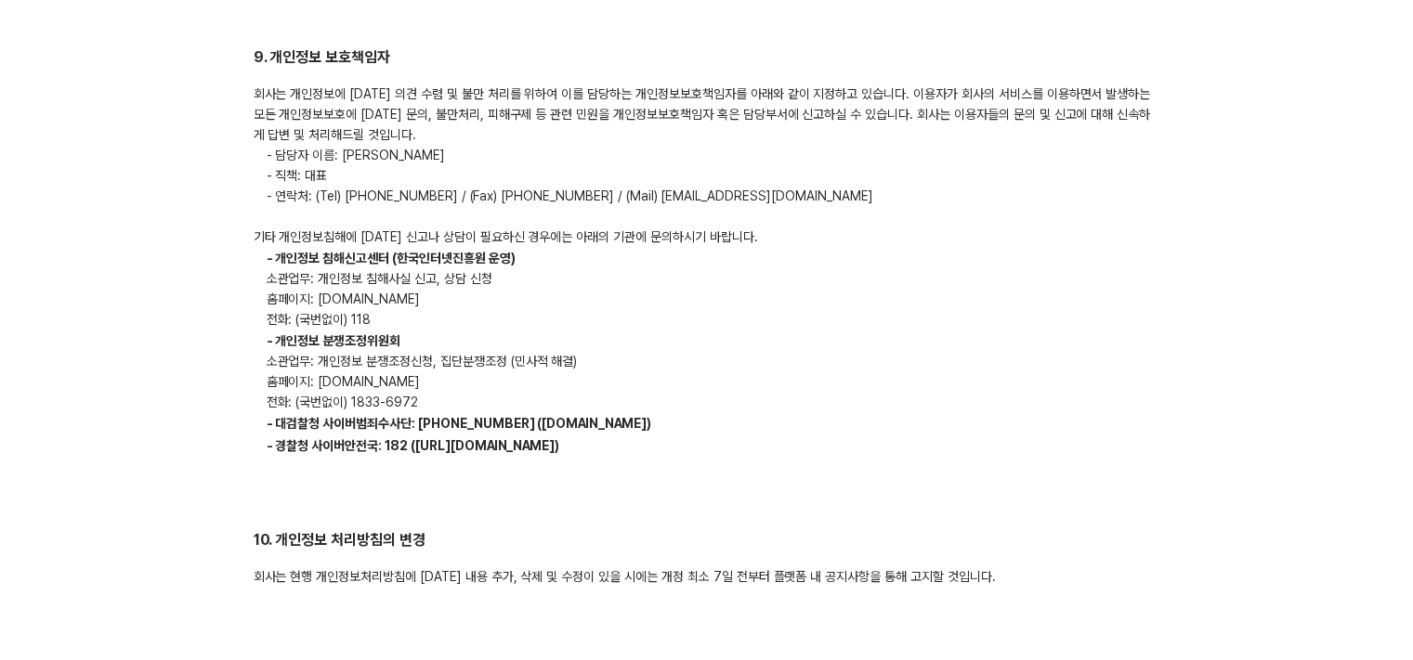
scroll to position [5760, 0]
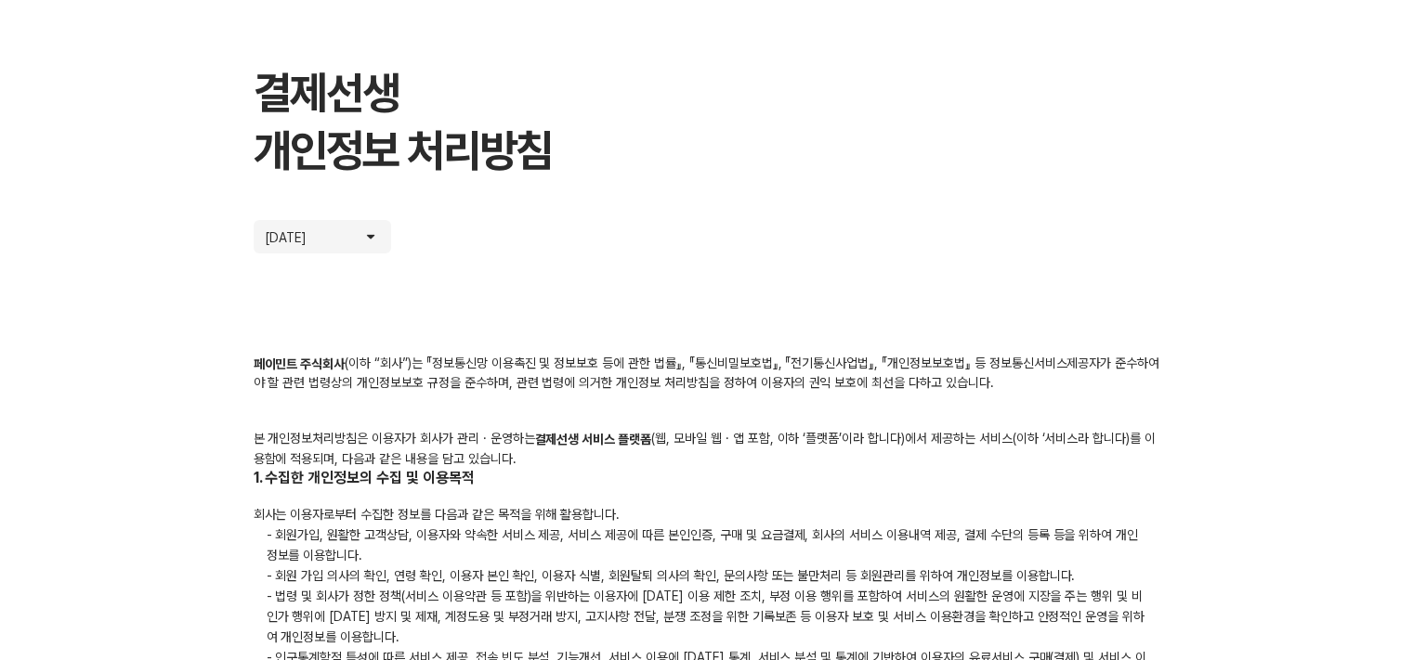
scroll to position [0, 0]
